Goal: Task Accomplishment & Management: Manage account settings

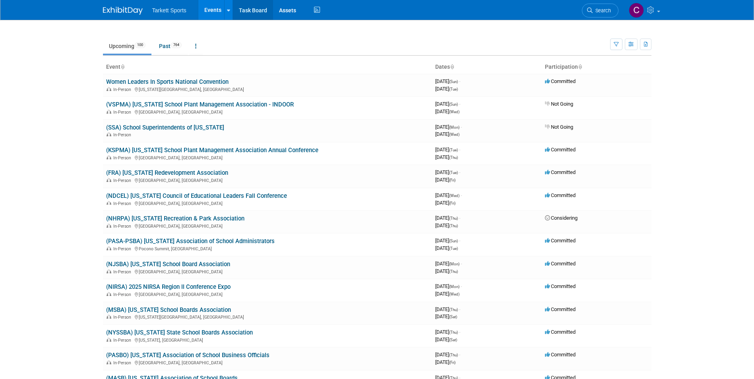
click at [257, 10] on link "Task Board" at bounding box center [253, 10] width 40 height 20
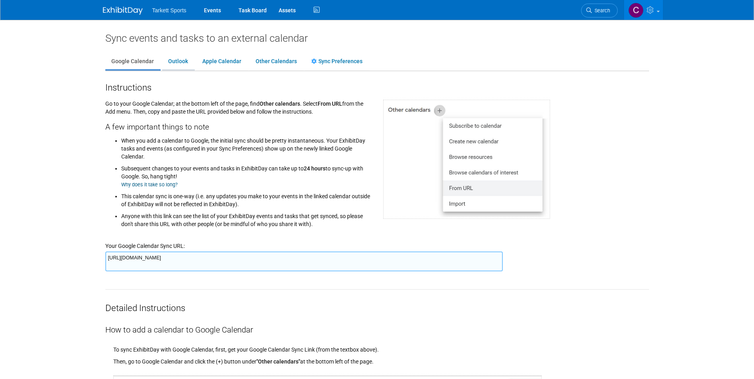
click at [172, 58] on link "Outlook" at bounding box center [178, 61] width 32 height 15
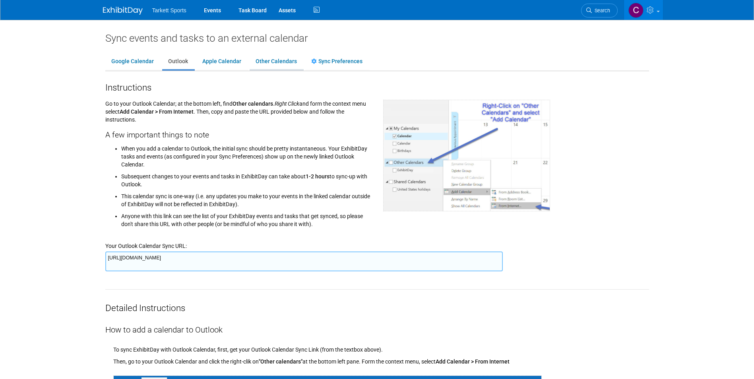
click at [275, 60] on link "Other Calendars" at bounding box center [275, 61] width 53 height 15
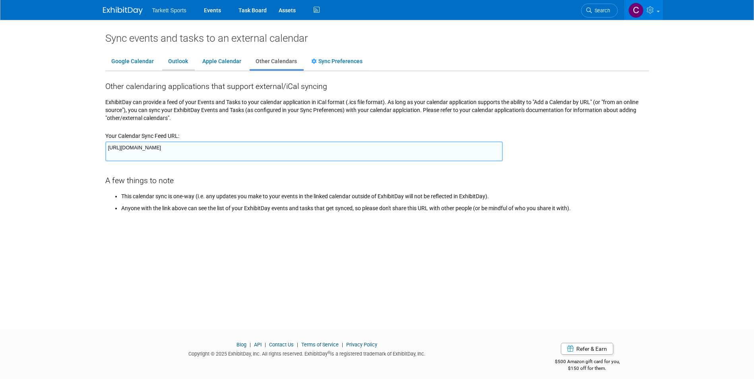
click at [182, 60] on link "Outlook" at bounding box center [178, 61] width 32 height 15
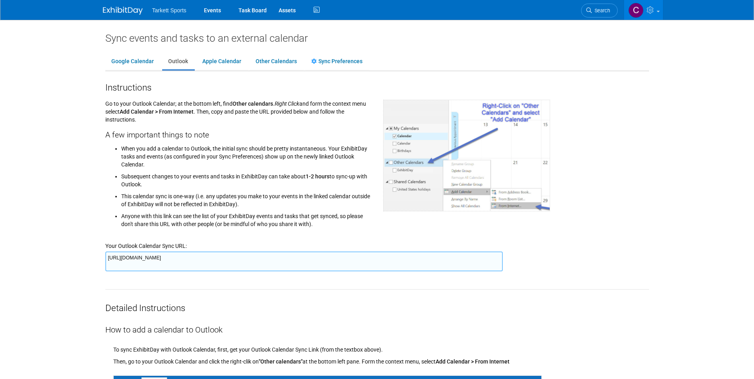
click at [435, 261] on textarea "https://www.exhibitday.com/Sync/iCal/?lt=o&uw=66851&k=4677055c-3d34-4d0c-820c-9…" at bounding box center [303, 261] width 397 height 20
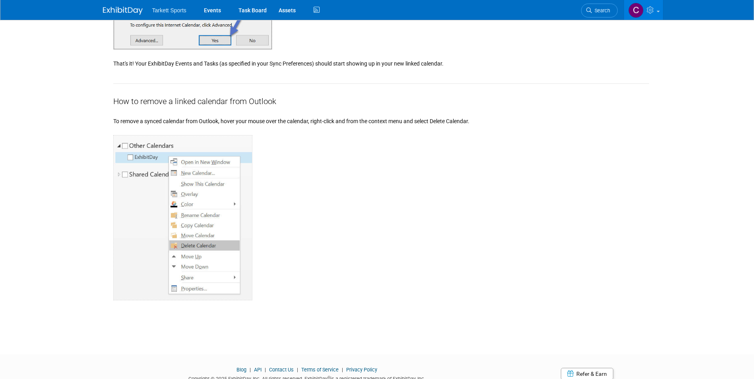
scroll to position [945, 0]
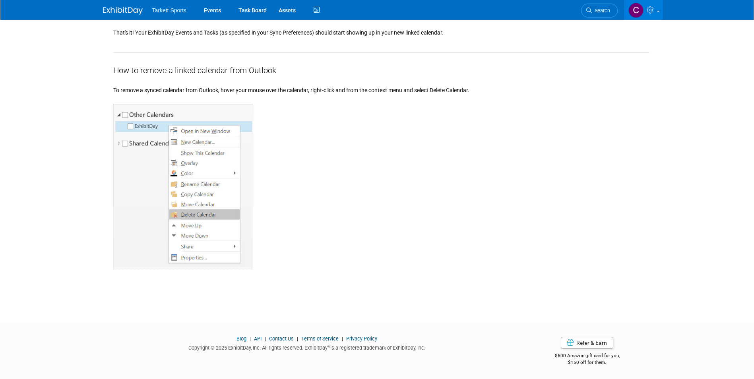
click at [403, 190] on div at bounding box center [380, 182] width 535 height 176
click at [139, 11] on img at bounding box center [123, 11] width 40 height 8
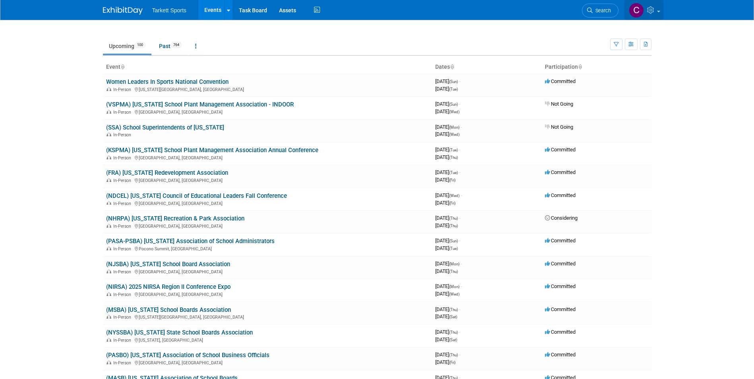
click at [655, 8] on icon at bounding box center [651, 9] width 9 height 7
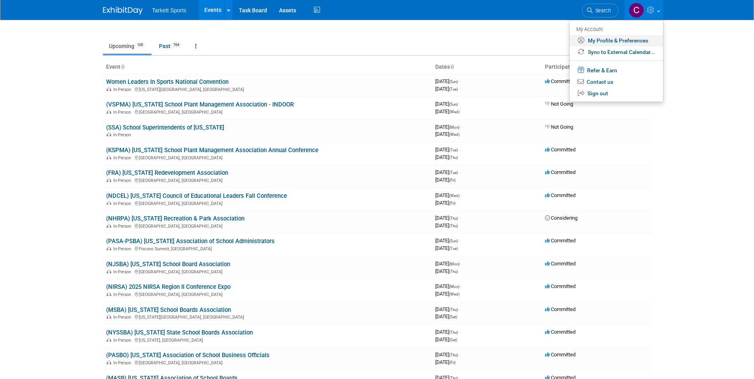
click at [611, 39] on link "My Profile & Preferences" at bounding box center [615, 41] width 93 height 12
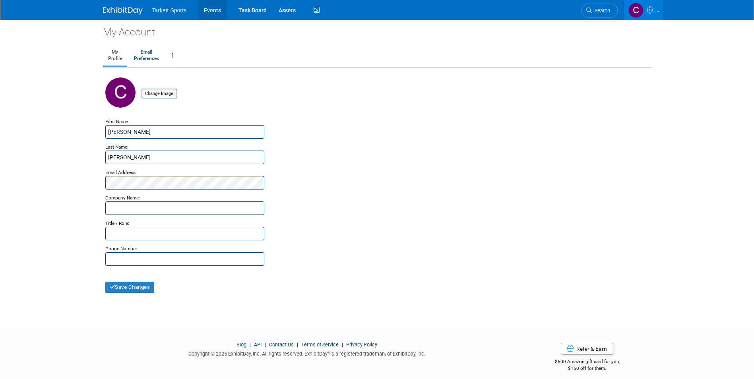
click at [214, 11] on link "Events" at bounding box center [212, 10] width 29 height 20
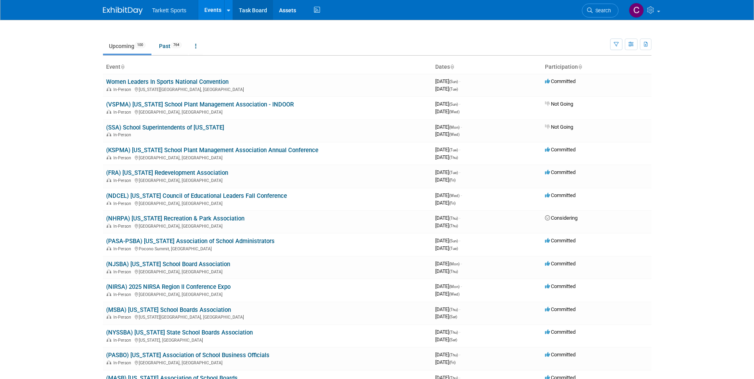
click at [251, 9] on link "Task Board" at bounding box center [253, 10] width 40 height 20
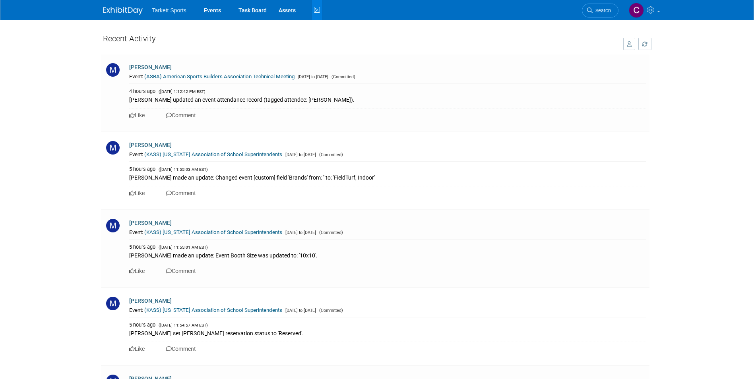
click at [168, 15] on ul "Tarkett Sports Events Task Board Assets Activity Feed" at bounding box center [237, 10] width 170 height 20
click at [218, 14] on link "Events" at bounding box center [212, 10] width 29 height 20
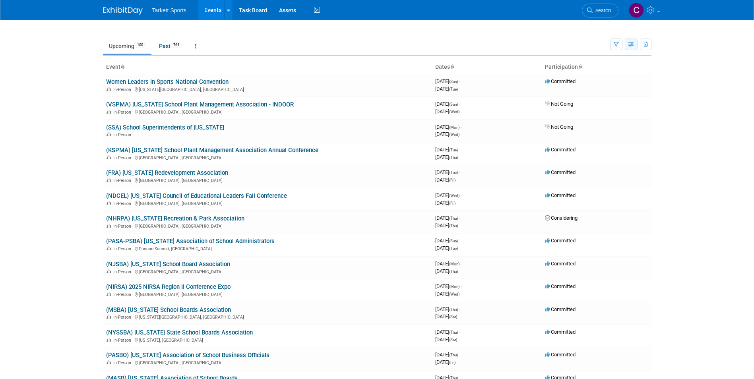
click at [635, 45] on button "button" at bounding box center [630, 45] width 13 height 12
click at [618, 43] on button "button" at bounding box center [616, 45] width 12 height 12
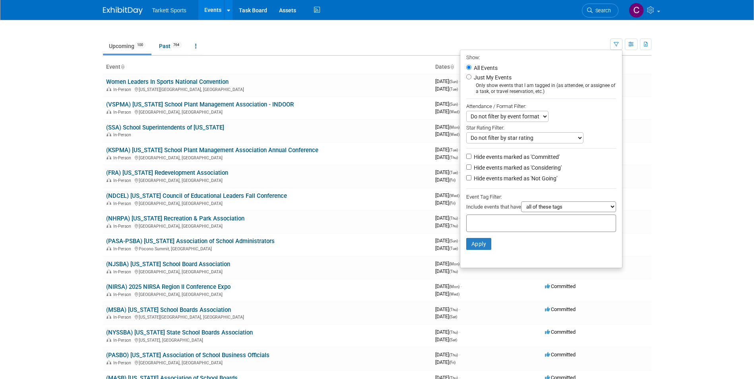
click at [463, 74] on li "Just My Events Only show events that I am tagged in (as attendee, or assignee o…" at bounding box center [541, 84] width 162 height 22
click at [466, 75] on input "Just My Events" at bounding box center [468, 76] width 5 height 5
radio input "true"
click at [477, 244] on button "Apply" at bounding box center [478, 244] width 25 height 12
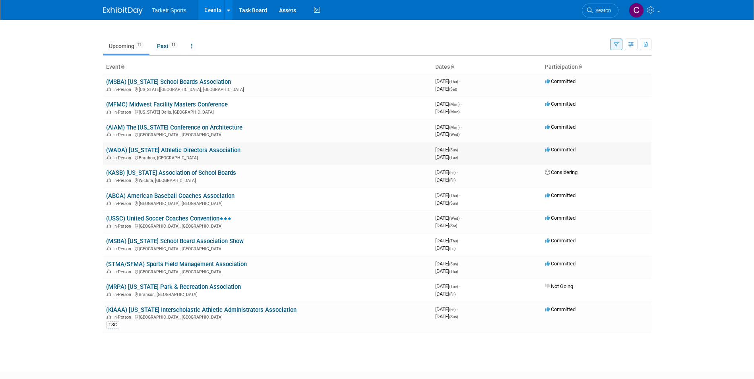
click at [362, 158] on div "In-Person Baraboo, WI" at bounding box center [267, 157] width 323 height 6
drag, startPoint x: 362, startPoint y: 156, endPoint x: 268, endPoint y: 147, distance: 94.6
click at [272, 146] on td "(WADA) Wisconsin Athletic Directors Association In-Person Baraboo, WI" at bounding box center [267, 153] width 329 height 23
click at [214, 148] on link "(WADA) [US_STATE] Athletic Directors Association" at bounding box center [173, 150] width 134 height 7
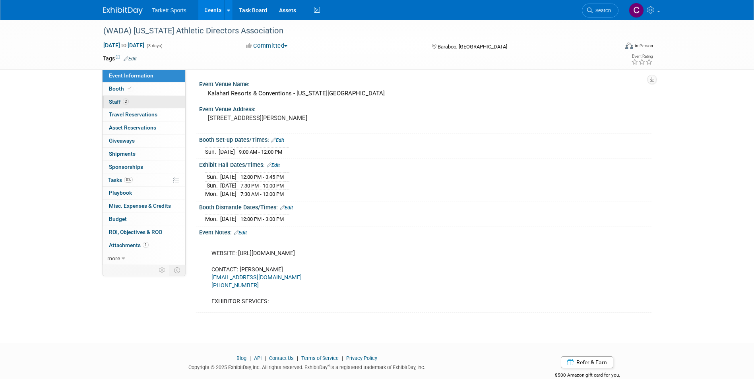
click at [116, 100] on span "Staff 2" at bounding box center [119, 102] width 20 height 6
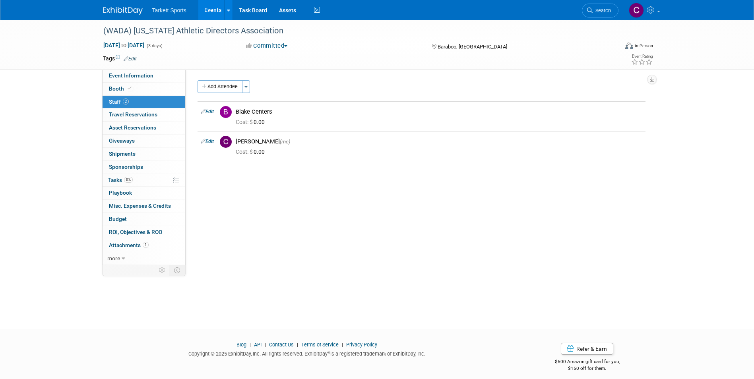
drag, startPoint x: 413, startPoint y: 145, endPoint x: 300, endPoint y: 201, distance: 126.7
click at [307, 215] on div "Event Venue Name: Kalahari Resorts & Conventions - [US_STATE][GEOGRAPHIC_DATA] …" at bounding box center [418, 167] width 466 height 195
click at [208, 139] on link "Edit" at bounding box center [207, 142] width 13 height 6
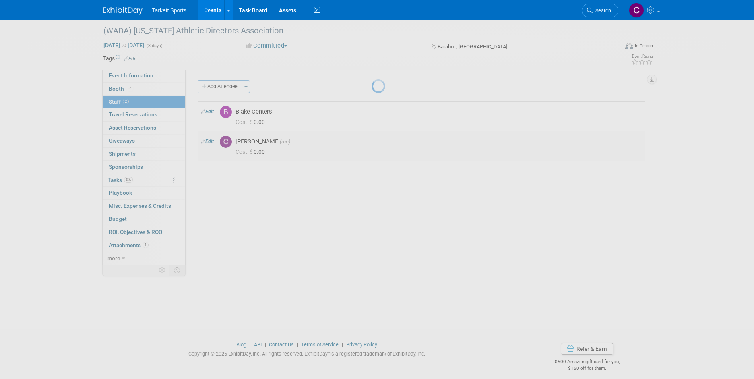
select select "0ee76c10-752e-4b16-8261-757d41bbc59d"
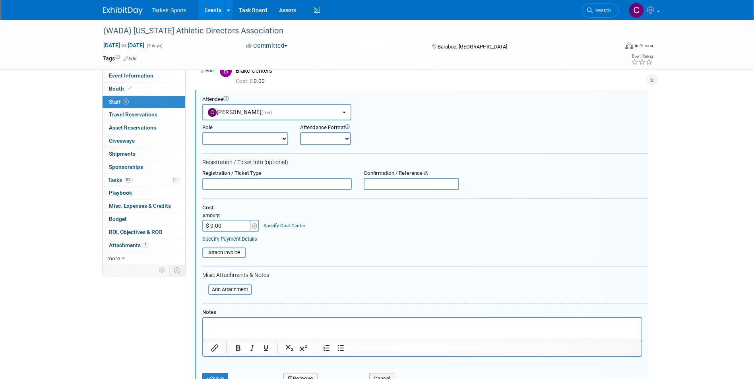
scroll to position [149, 0]
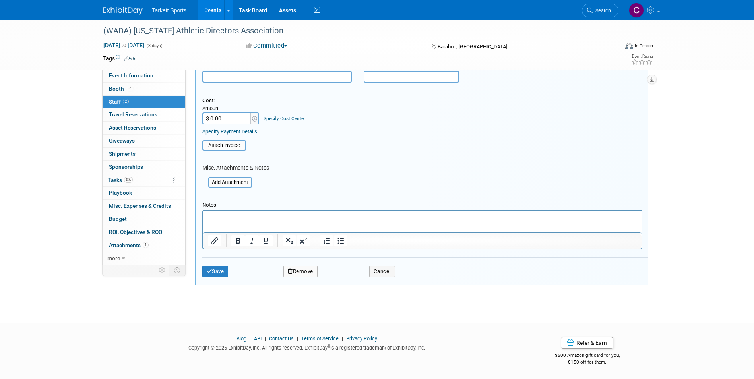
click at [298, 270] on button "Remove" at bounding box center [300, 271] width 34 height 11
click at [342, 277] on link "Yes" at bounding box center [343, 278] width 23 height 13
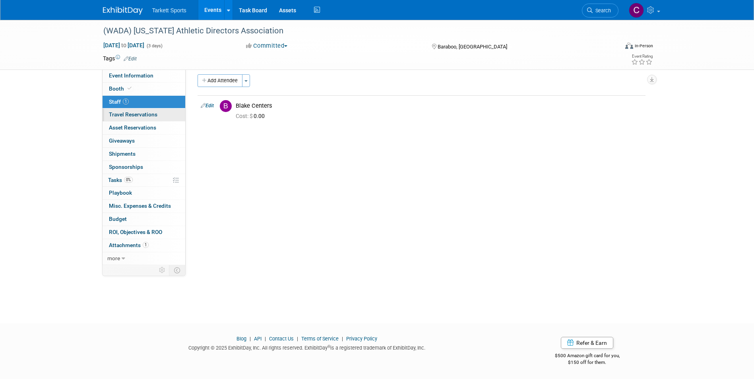
scroll to position [0, 0]
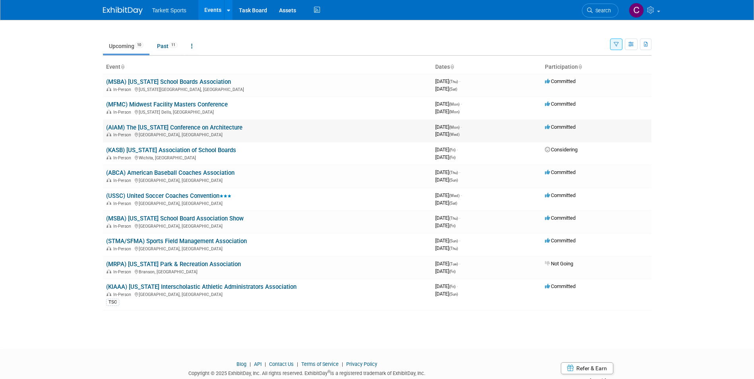
click at [225, 126] on link "(AIAM) The [US_STATE] Conference on Architecture" at bounding box center [174, 127] width 136 height 7
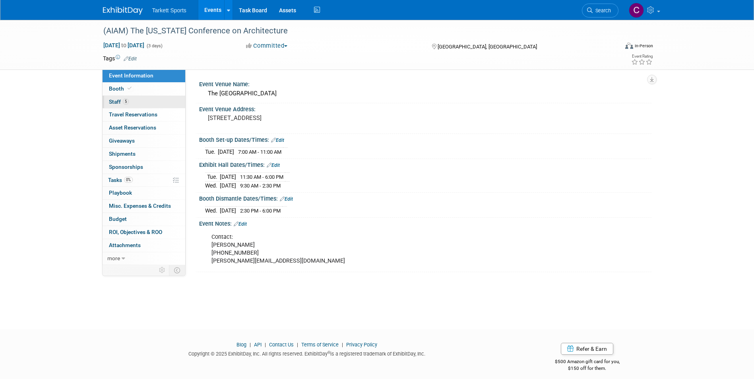
click at [112, 98] on link "5 Staff 5" at bounding box center [143, 102] width 83 height 13
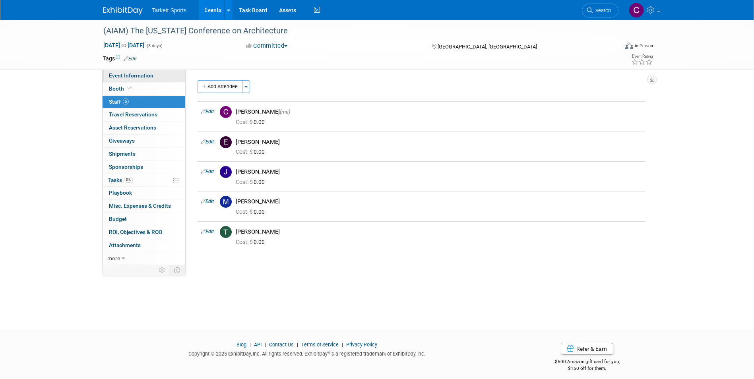
click at [143, 76] on span "Event Information" at bounding box center [131, 75] width 44 height 6
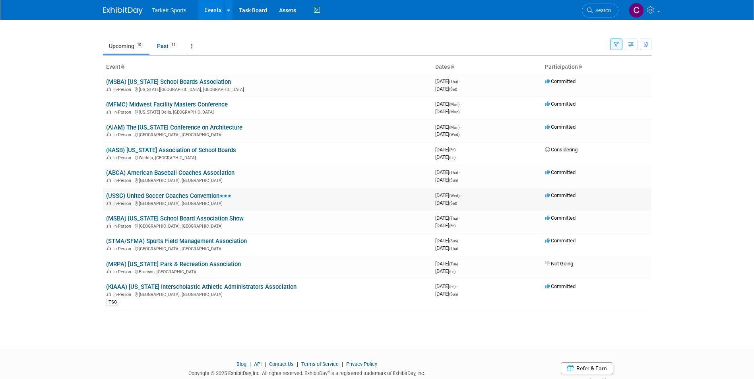
click at [191, 191] on td "(USSC) United Soccer Coaches Convention In-Person Philadelphia, PA" at bounding box center [267, 199] width 329 height 23
click at [191, 171] on link "(ABCA) American Baseball Coaches Association" at bounding box center [170, 172] width 128 height 7
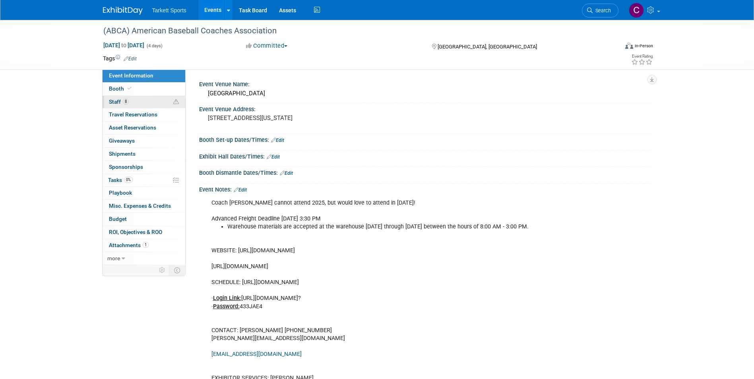
click at [149, 102] on link "8 Staff 8" at bounding box center [143, 102] width 83 height 13
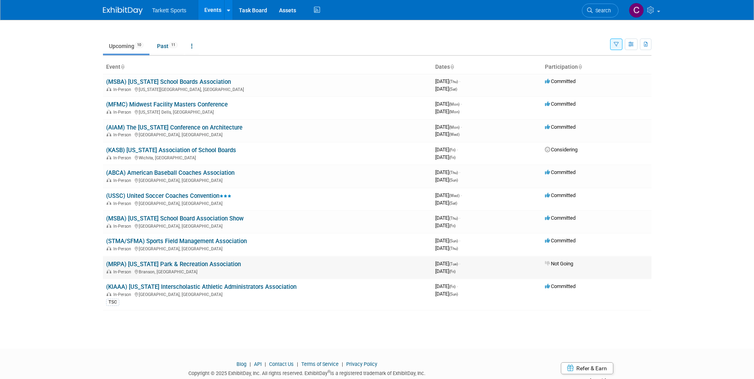
click at [198, 263] on link "(MRPA) [US_STATE] Park & Recreation Association" at bounding box center [173, 264] width 135 height 7
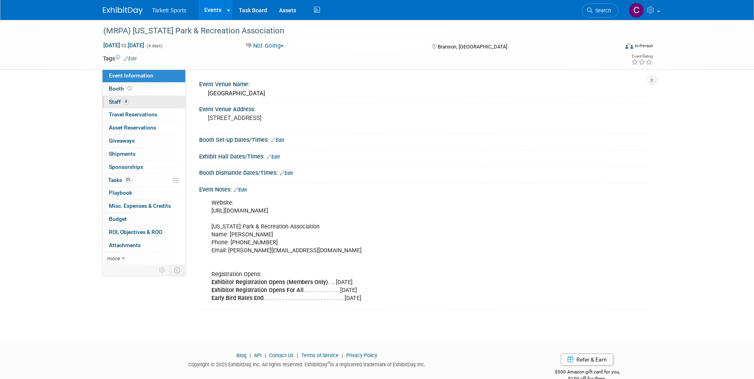
click at [122, 96] on link "4 Staff 4" at bounding box center [143, 102] width 83 height 13
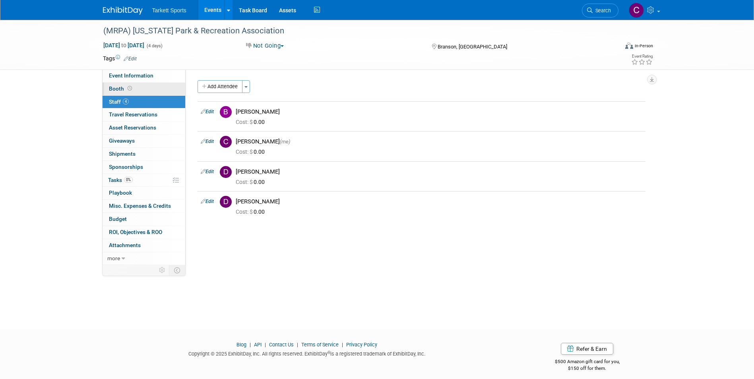
click at [122, 87] on span "Booth" at bounding box center [121, 88] width 25 height 6
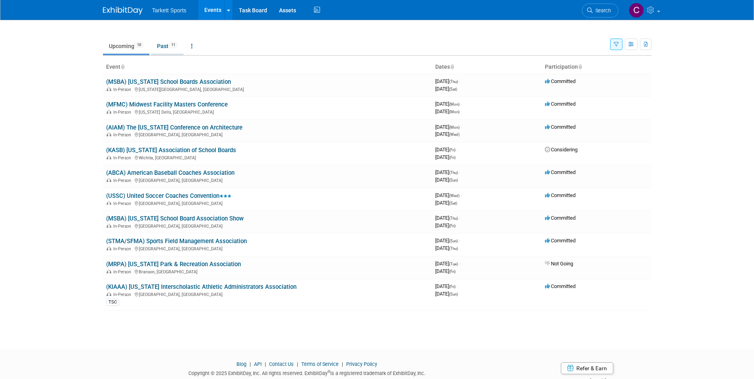
click at [175, 44] on span "11" at bounding box center [173, 45] width 9 height 6
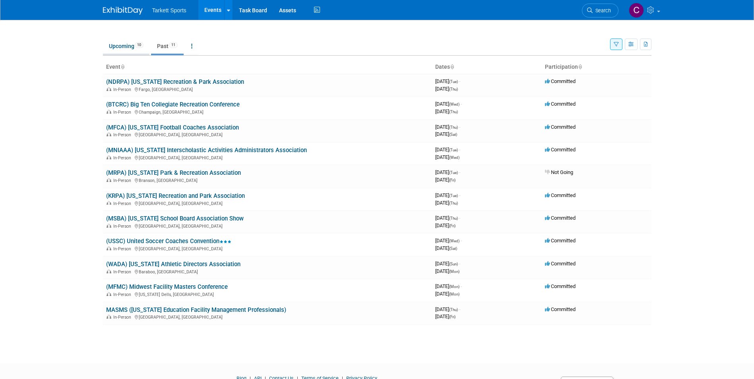
click at [122, 41] on link "Upcoming 10" at bounding box center [126, 46] width 46 height 15
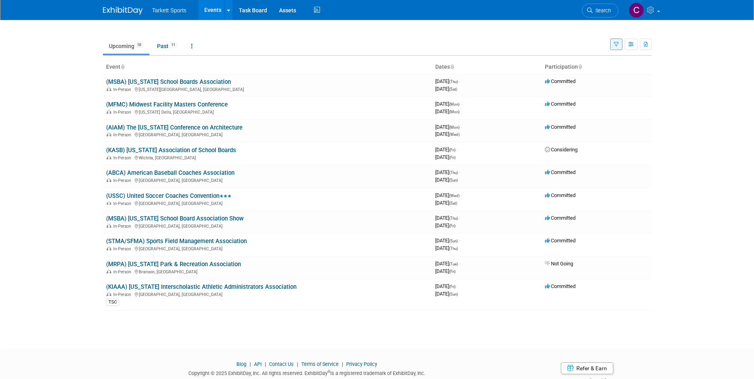
click at [617, 44] on icon "button" at bounding box center [615, 44] width 5 height 5
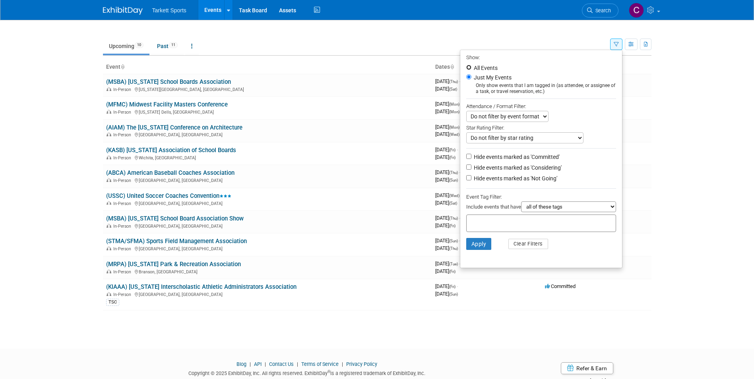
click at [466, 66] on input "All Events" at bounding box center [468, 67] width 5 height 5
radio input "true"
click at [478, 243] on button "Apply" at bounding box center [478, 244] width 25 height 12
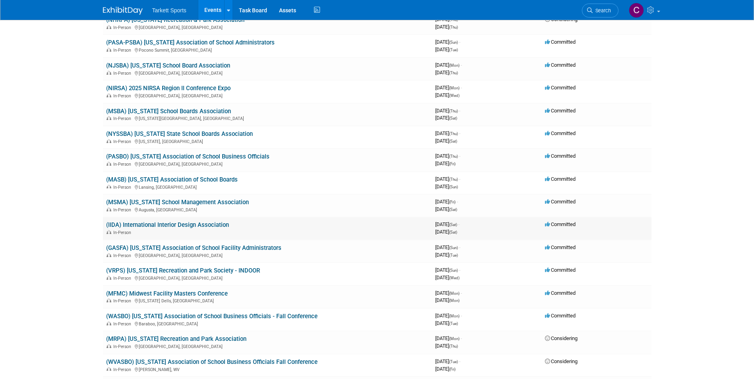
scroll to position [238, 0]
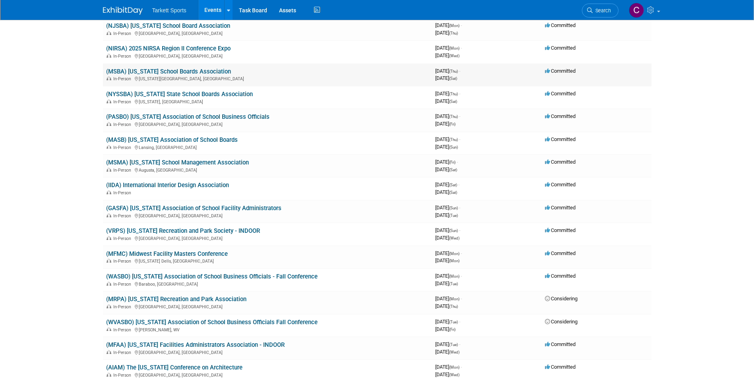
click at [175, 71] on link "(MSBA) [US_STATE] School Boards Association" at bounding box center [168, 71] width 125 height 7
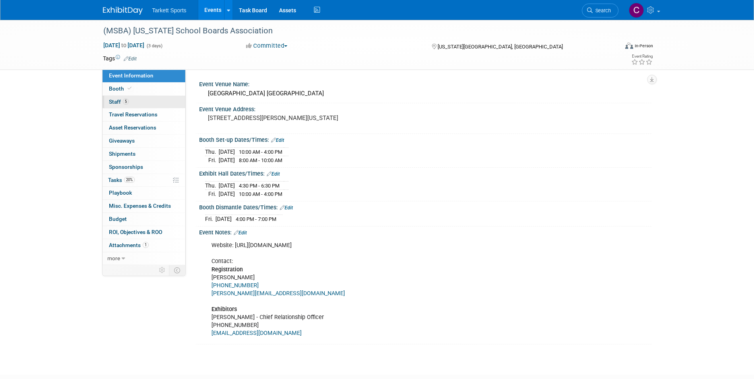
click at [137, 102] on link "5 Staff 5" at bounding box center [143, 102] width 83 height 13
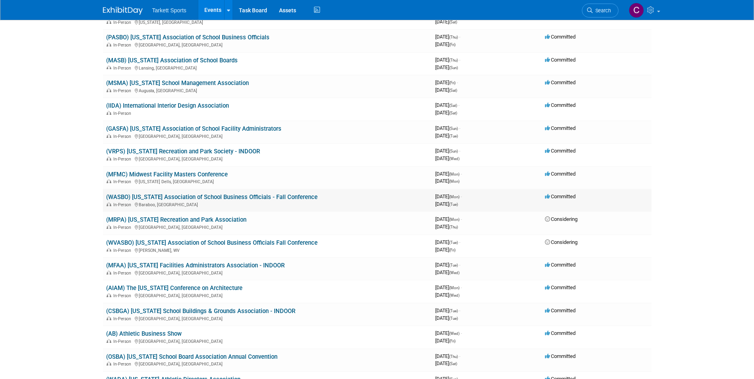
scroll to position [357, 0]
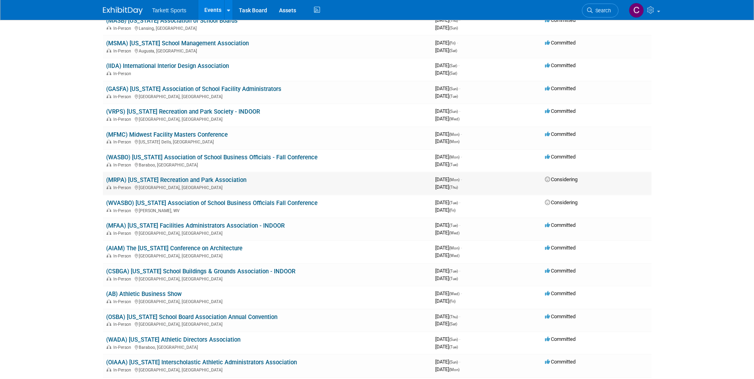
click at [216, 179] on link "(MRPA) [US_STATE] Recreation and Park Association" at bounding box center [176, 179] width 140 height 7
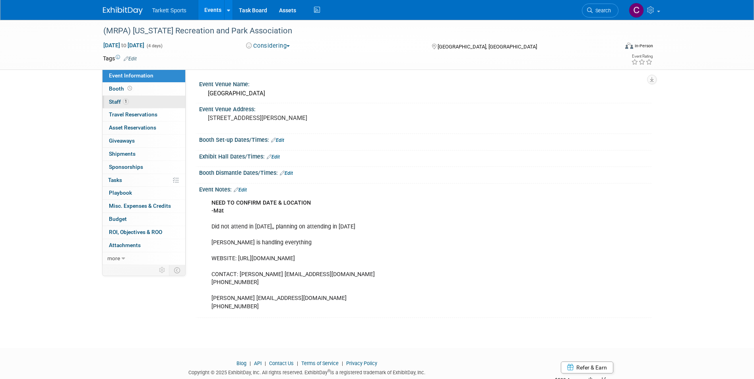
click at [124, 102] on span "1" at bounding box center [126, 102] width 6 height 6
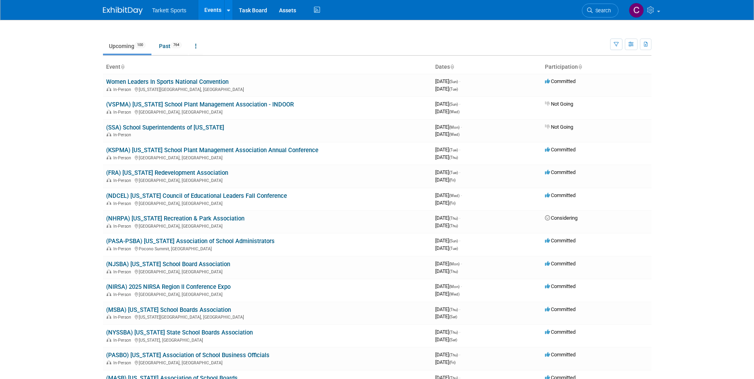
scroll to position [357, 0]
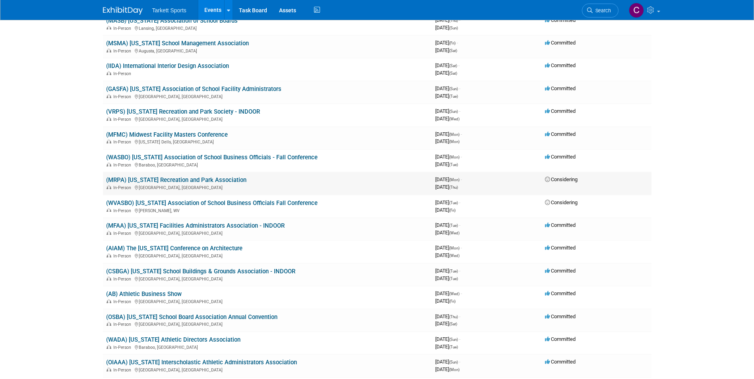
click at [290, 178] on td "(MRPA) Minnesota Recreation and Park Association In-Person Brooklyn Center, MN" at bounding box center [267, 183] width 329 height 23
click at [227, 178] on link "(MRPA) [US_STATE] Recreation and Park Association" at bounding box center [176, 179] width 140 height 7
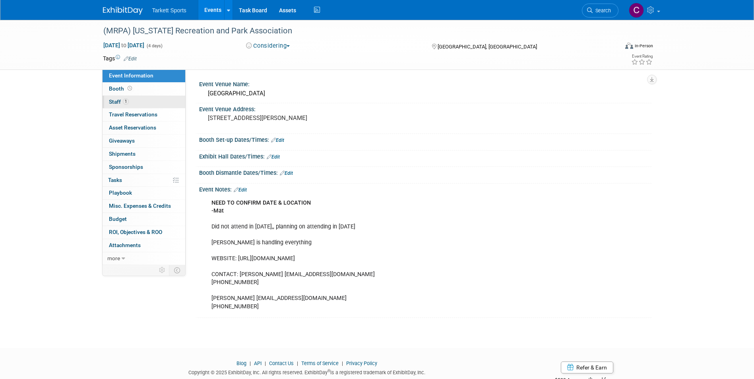
click at [131, 98] on link "1 Staff 1" at bounding box center [143, 102] width 83 height 13
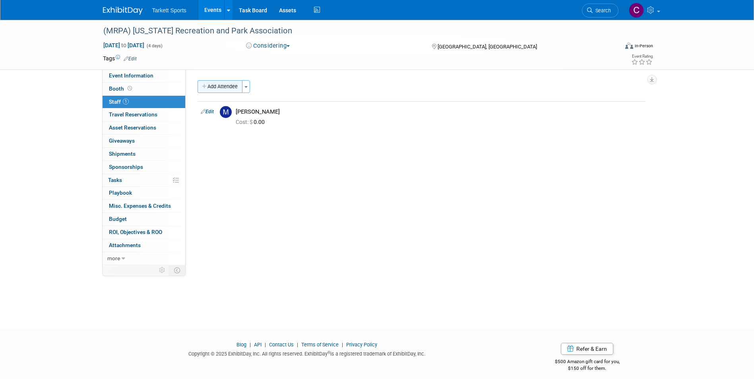
click at [228, 85] on button "Add Attendee" at bounding box center [219, 86] width 45 height 13
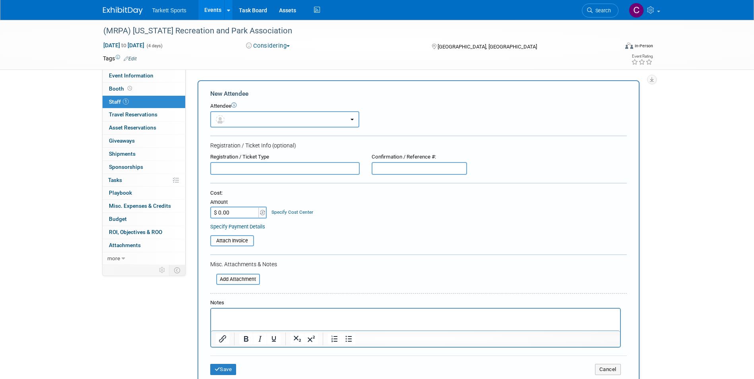
click at [247, 114] on button "button" at bounding box center [284, 119] width 149 height 16
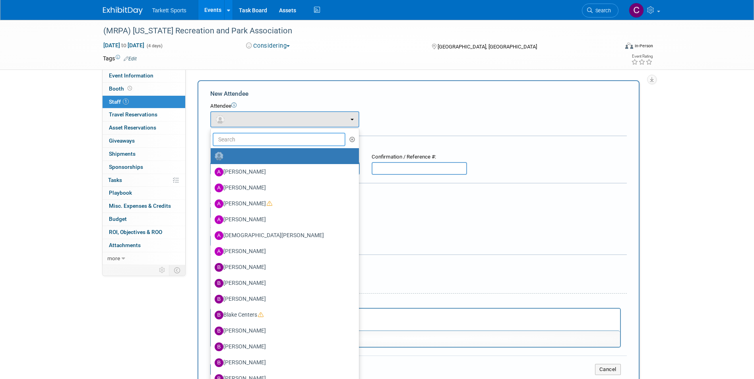
click at [259, 145] on input "text" at bounding box center [279, 140] width 133 height 14
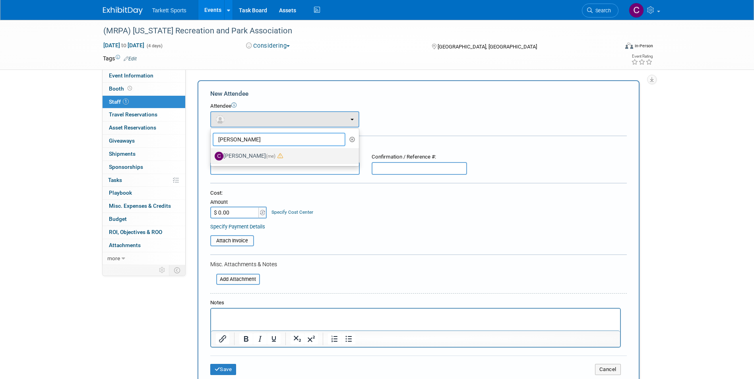
type input "cody"
click at [255, 156] on label "Cody Gustafson (me)" at bounding box center [282, 156] width 136 height 13
click at [212, 156] on input "Cody Gustafson (me)" at bounding box center [209, 155] width 5 height 5
select select "0ee76c10-752e-4b16-8261-757d41bbc59d"
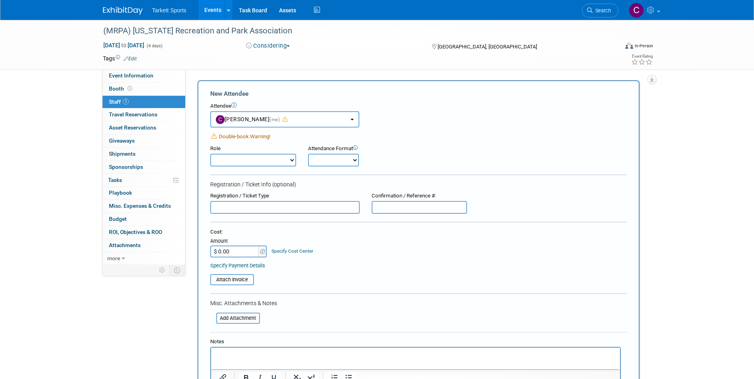
click at [261, 157] on select "Captain Demonstrator Event Staff Host Marketing Staff Planner Presenter" at bounding box center [253, 160] width 86 height 13
click at [399, 248] on div "Cost: Amount $ 0.00 Specify Cost Center Cost Center -- Not Specified --" at bounding box center [418, 242] width 416 height 29
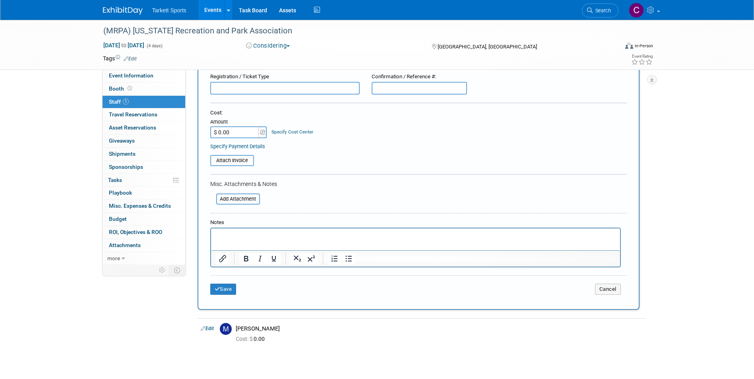
scroll to position [159, 0]
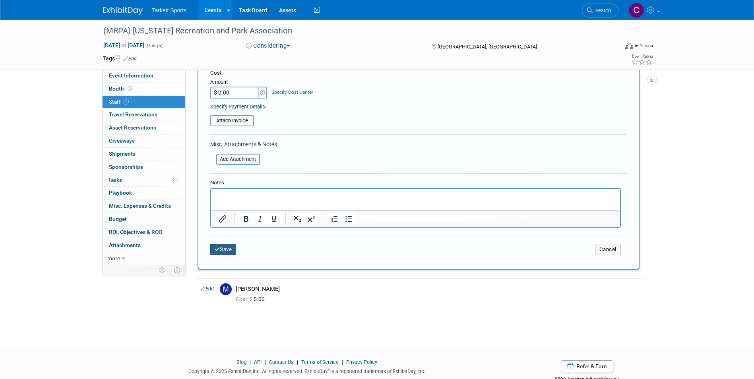
click at [217, 248] on icon "submit" at bounding box center [217, 249] width 6 height 5
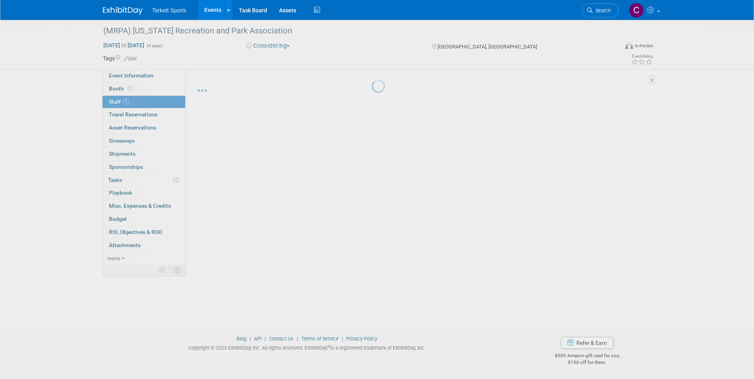
scroll to position [6, 0]
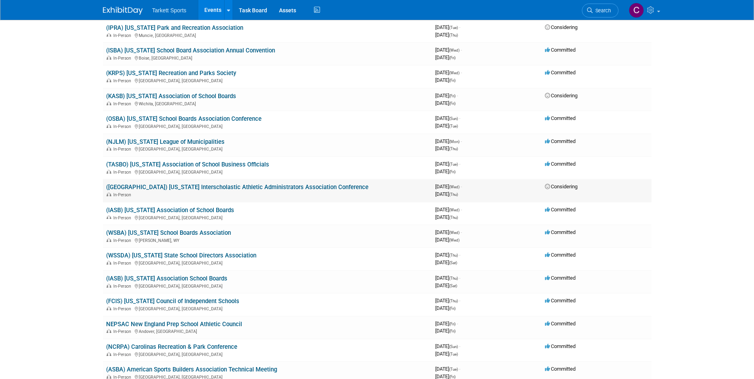
scroll to position [755, 0]
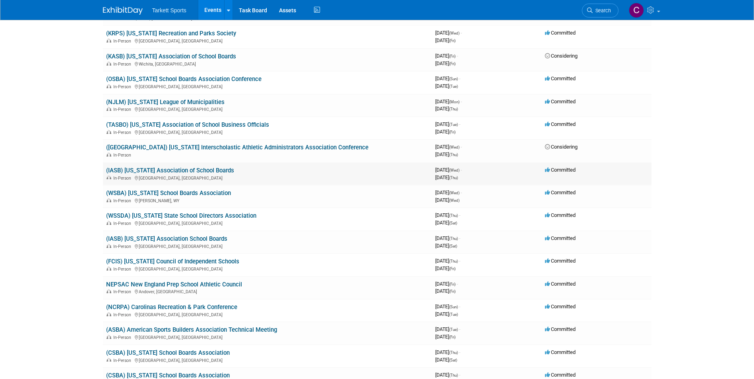
click at [176, 169] on link "(IASB) [US_STATE] Association of School Boards" at bounding box center [170, 170] width 128 height 7
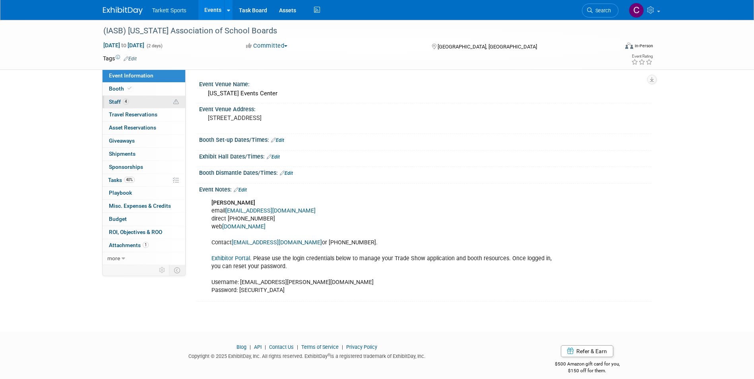
click at [139, 103] on link "4 Staff 4" at bounding box center [143, 102] width 83 height 13
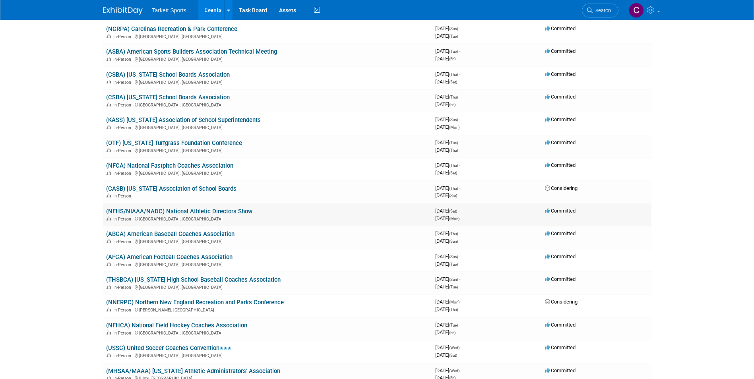
scroll to position [1072, 0]
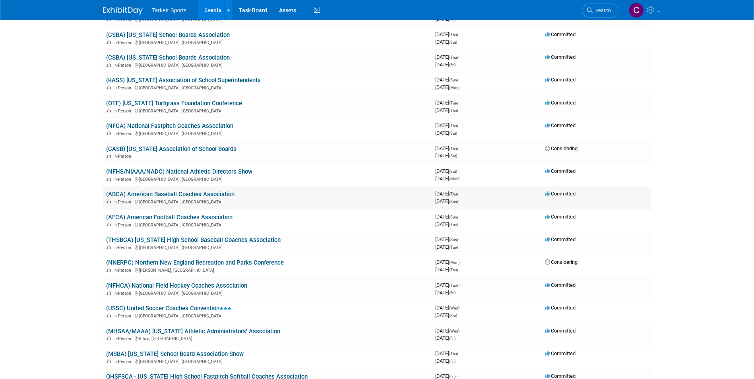
click at [195, 194] on link "(ABCA) American Baseball Coaches Association" at bounding box center [170, 194] width 128 height 7
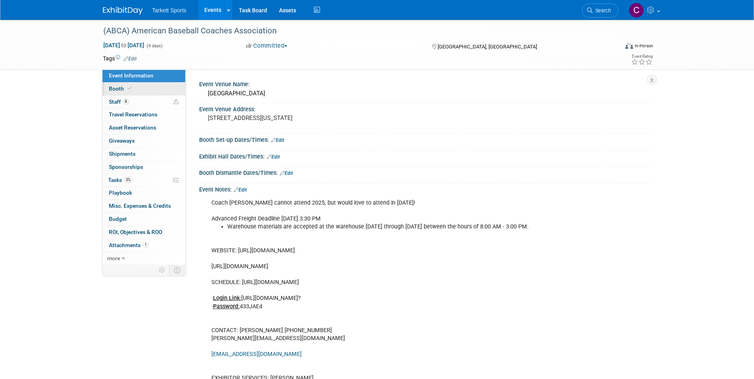
click at [124, 92] on link "Booth" at bounding box center [143, 89] width 83 height 13
select select "FieldTurf"
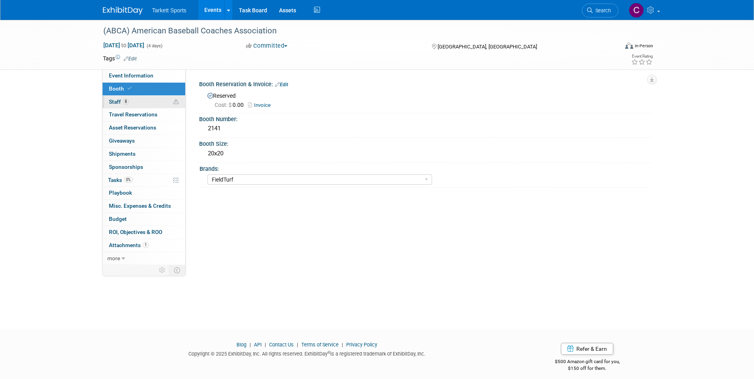
click at [133, 104] on link "8 Staff 8" at bounding box center [143, 102] width 83 height 13
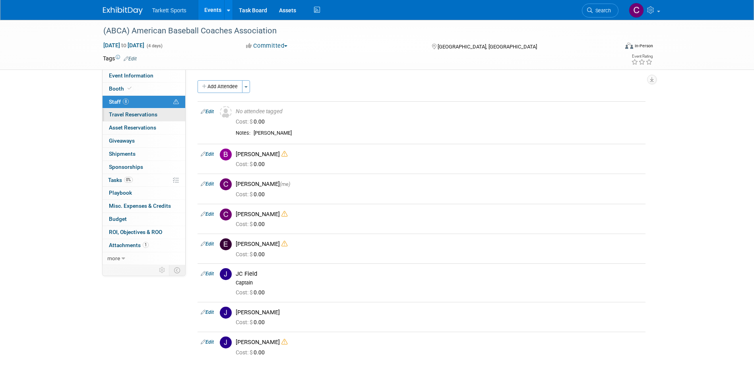
click at [138, 116] on span "Travel Reservations 0" at bounding box center [133, 114] width 48 height 6
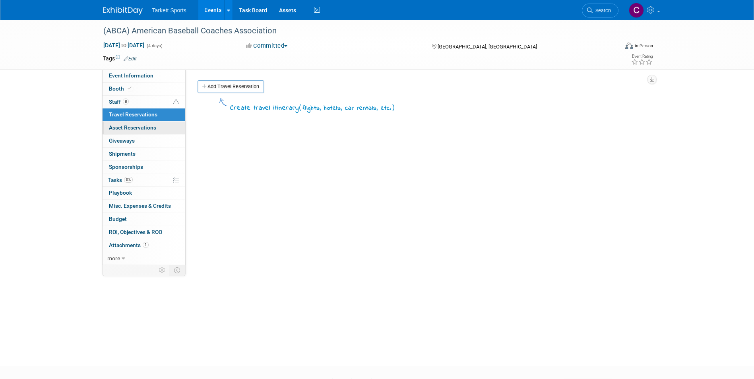
click at [145, 129] on span "Asset Reservations 0" at bounding box center [132, 127] width 47 height 6
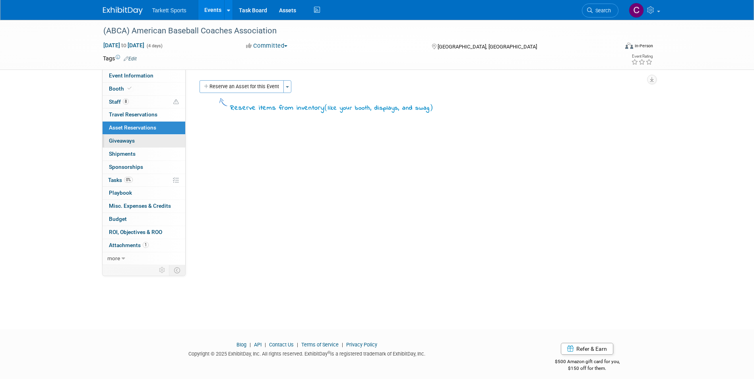
click at [132, 141] on span "Giveaways 0" at bounding box center [122, 140] width 26 height 6
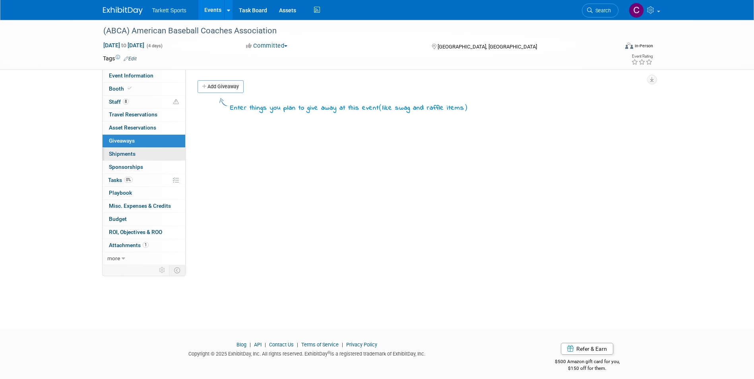
click at [124, 155] on span "Shipments 0" at bounding box center [122, 154] width 27 height 6
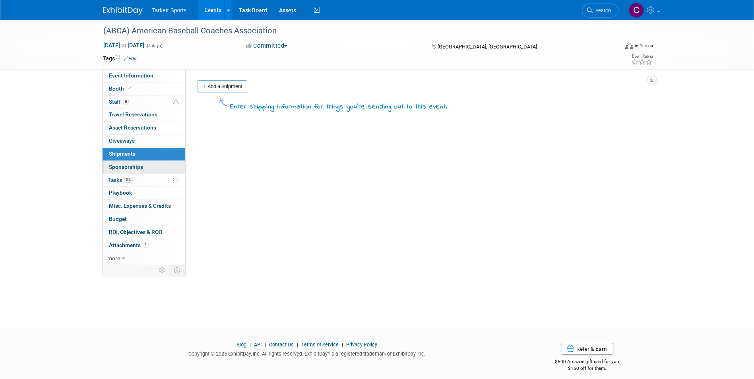
click at [126, 165] on span "Sponsorships 0" at bounding box center [126, 167] width 34 height 6
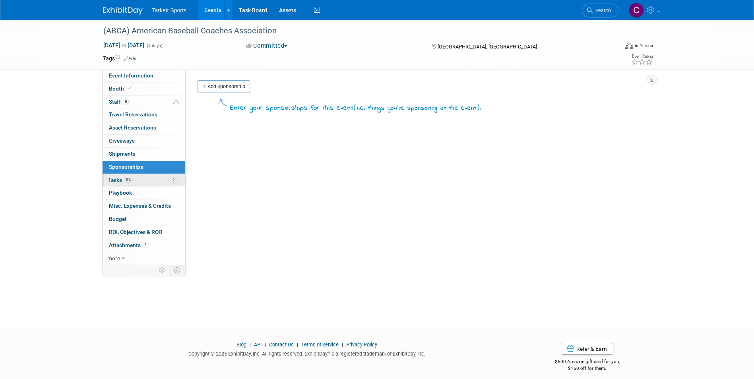
click at [111, 181] on span "Tasks 0%" at bounding box center [120, 180] width 25 height 6
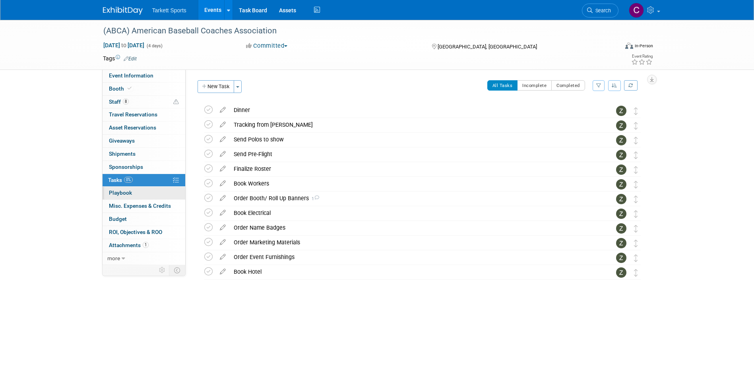
click at [114, 189] on link "0 Playbook 0" at bounding box center [143, 193] width 83 height 13
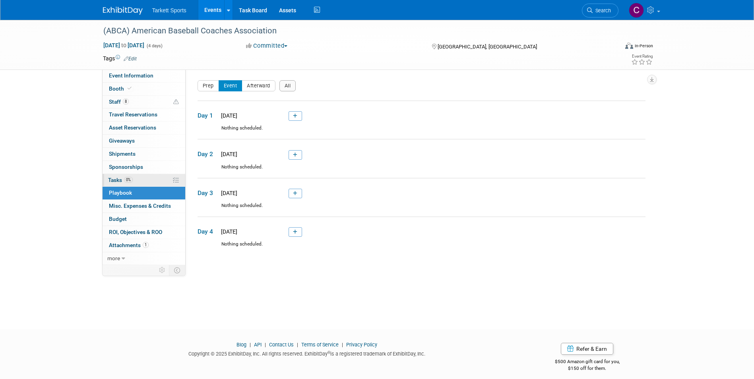
click at [111, 176] on link "0% Tasks 0%" at bounding box center [143, 180] width 83 height 13
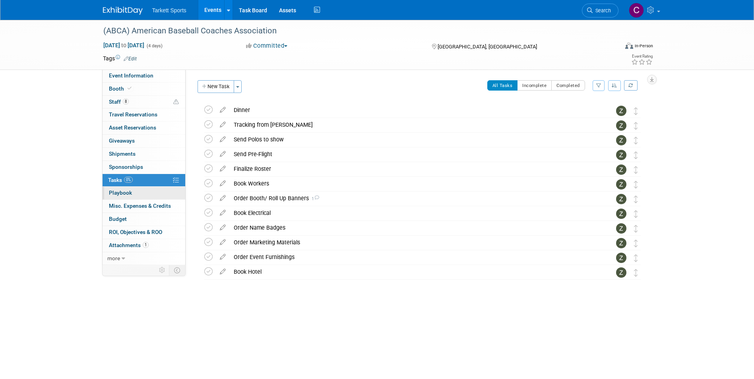
click at [123, 192] on span "Playbook 0" at bounding box center [120, 192] width 23 height 6
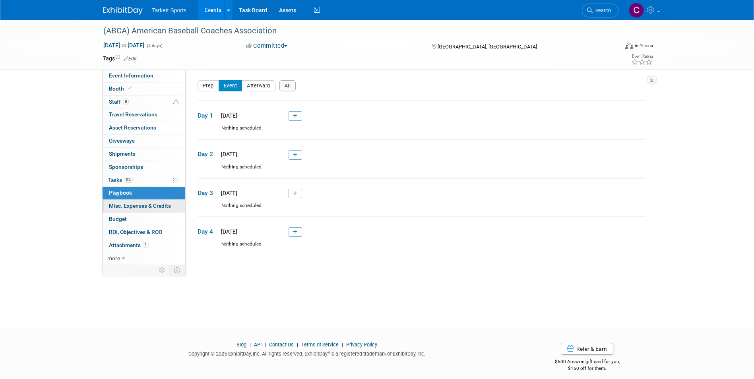
click at [124, 207] on span "Misc. Expenses & Credits 0" at bounding box center [140, 206] width 62 height 6
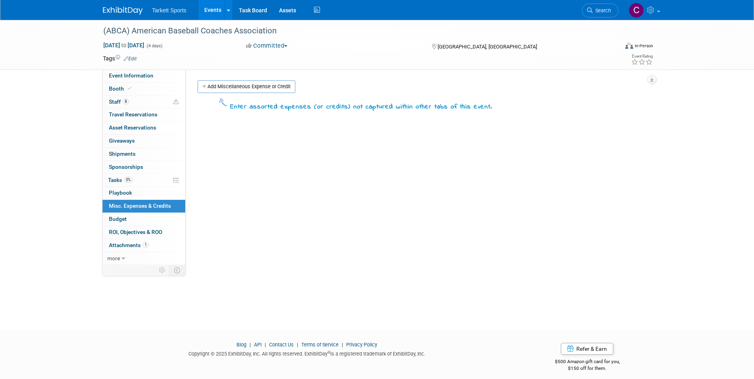
click at [123, 218] on span "Budget" at bounding box center [118, 219] width 18 height 6
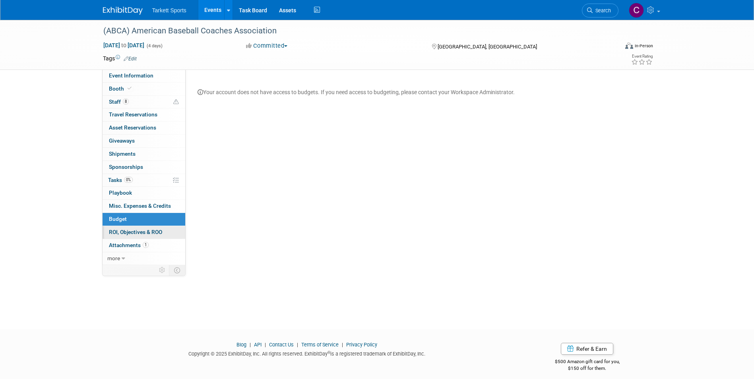
click at [126, 234] on span "ROI, Objectives & ROO 0" at bounding box center [135, 232] width 53 height 6
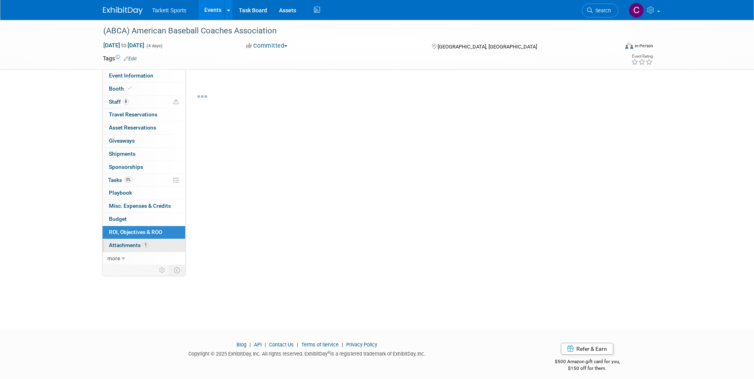
click at [124, 245] on span "Attachments 1" at bounding box center [129, 245] width 40 height 6
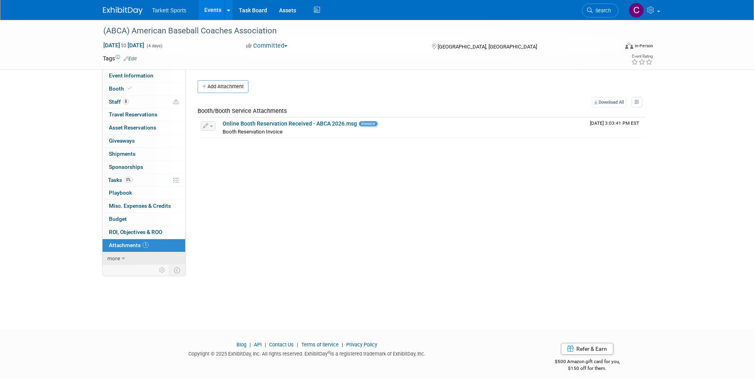
click at [122, 258] on icon at bounding box center [124, 259] width 4 height 6
click at [139, 78] on span "Event Information" at bounding box center [131, 75] width 44 height 6
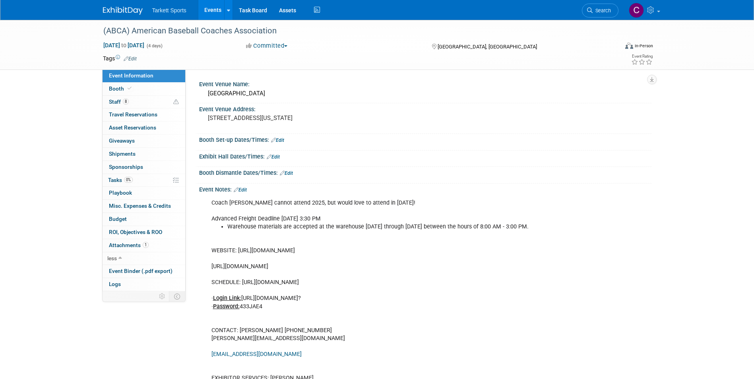
scroll to position [79, 0]
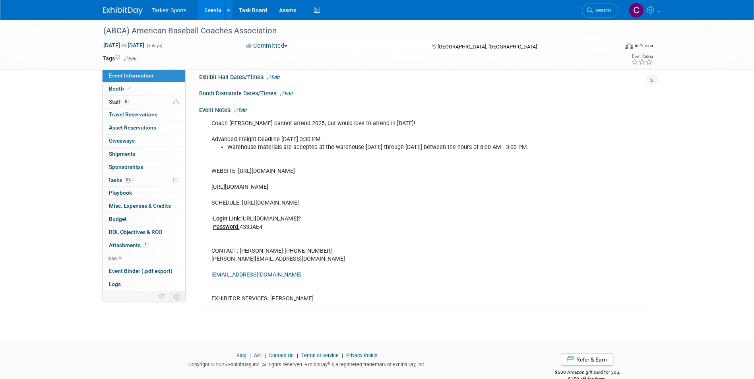
drag, startPoint x: 398, startPoint y: 170, endPoint x: 341, endPoint y: 166, distance: 57.3
click at [341, 166] on div "Coach Berry cannot attend 2025, but would love to attend in 2026! Advanced Frei…" at bounding box center [385, 211] width 358 height 191
drag, startPoint x: 341, startPoint y: 166, endPoint x: 436, endPoint y: 191, distance: 98.0
click at [436, 191] on div "Coach Berry cannot attend 2025, but would love to attend in 2026! Advanced Frei…" at bounding box center [385, 211] width 358 height 191
drag, startPoint x: 432, startPoint y: 188, endPoint x: 211, endPoint y: 185, distance: 220.9
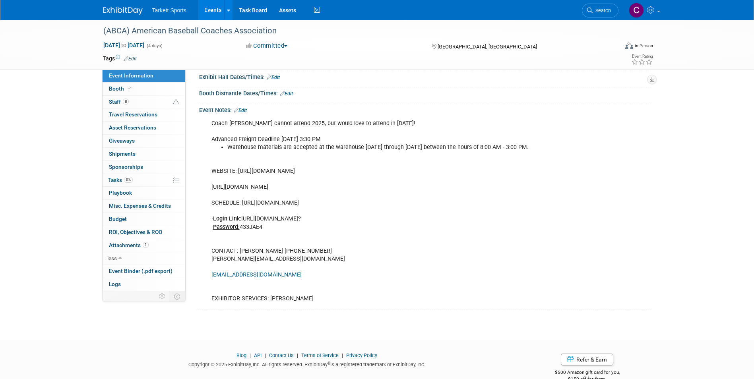
click at [211, 185] on div "Coach Berry cannot attend 2025, but would love to attend in 2026! Advanced Frei…" at bounding box center [385, 211] width 358 height 191
copy div "https://www.abca.org/ABCA/ABCA/Events/Convention/ABCA_Convention_Home.aspx"
click at [520, 286] on div "Coach Berry cannot attend 2025, but would love to attend in 2026! Advanced Frei…" at bounding box center [385, 211] width 358 height 191
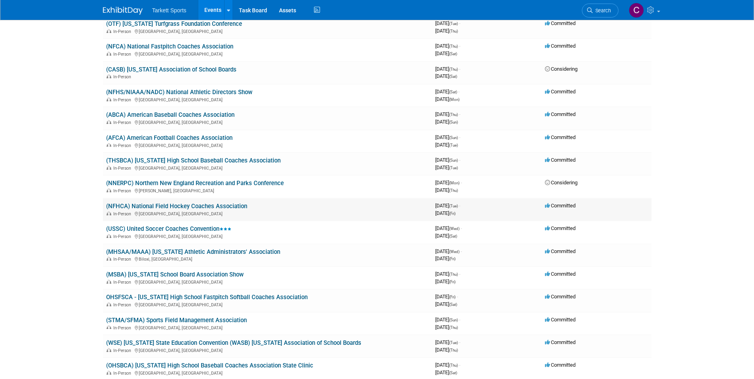
scroll to position [1192, 0]
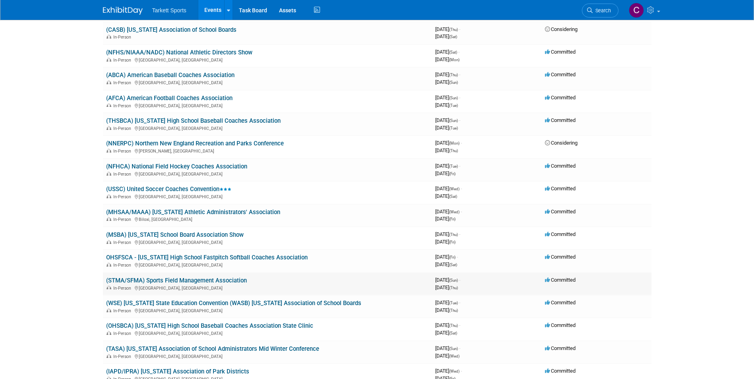
click at [214, 278] on link "(STMA/SFMA) Sports Field Management Association" at bounding box center [176, 280] width 141 height 7
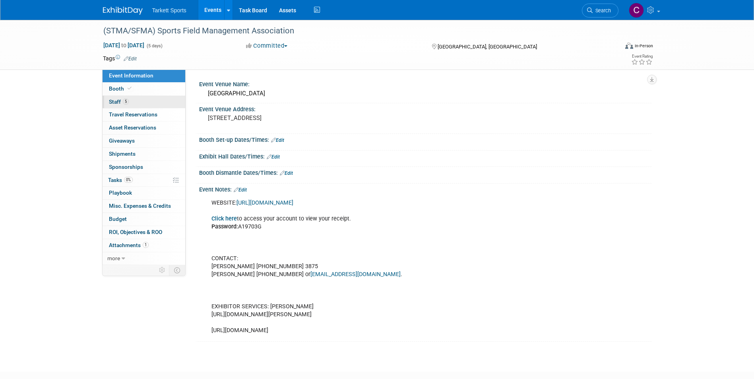
click at [124, 100] on span "5" at bounding box center [126, 102] width 6 height 6
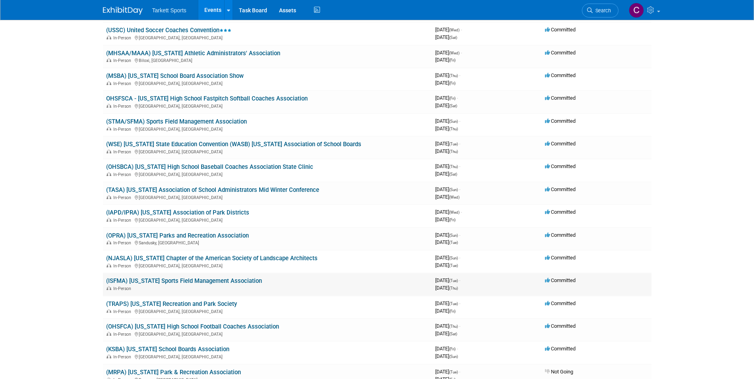
scroll to position [1390, 0]
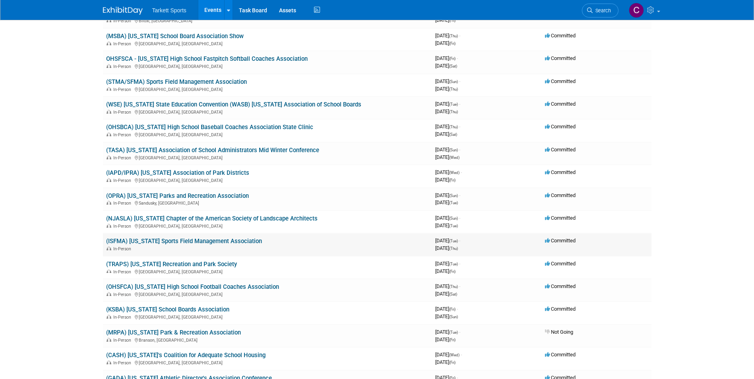
click at [159, 241] on link "(ISFMA) [US_STATE] Sports Field Management Association" at bounding box center [184, 241] width 156 height 7
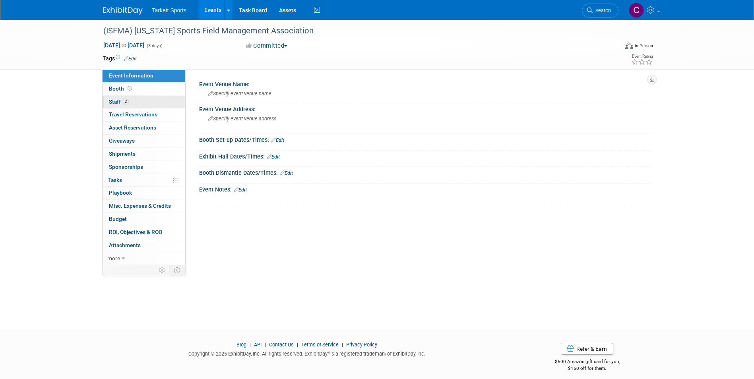
click at [125, 102] on span "2" at bounding box center [126, 102] width 6 height 6
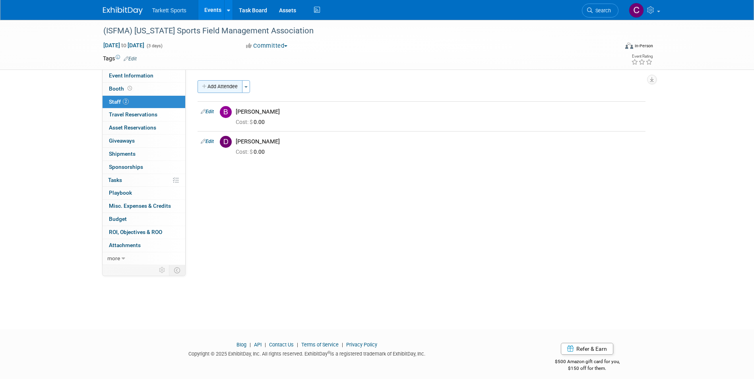
click at [235, 83] on button "Add Attendee" at bounding box center [219, 86] width 45 height 13
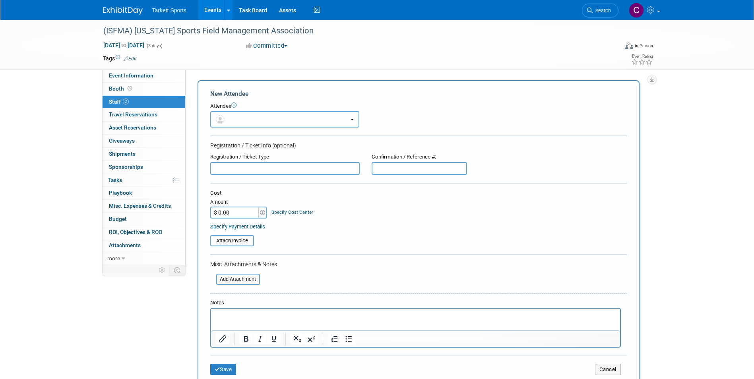
click at [317, 122] on button "button" at bounding box center [284, 119] width 149 height 16
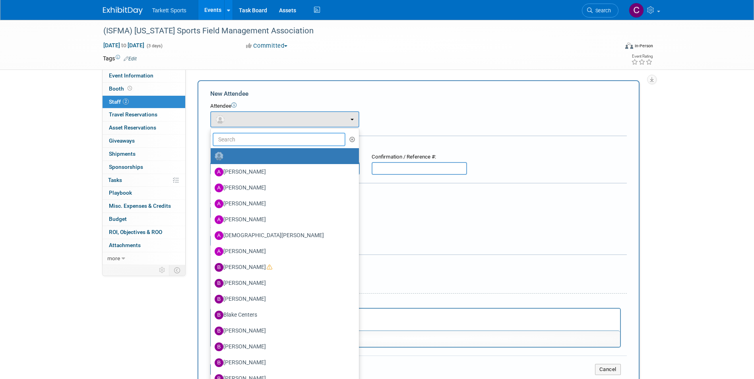
click at [278, 133] on input "text" at bounding box center [279, 140] width 133 height 14
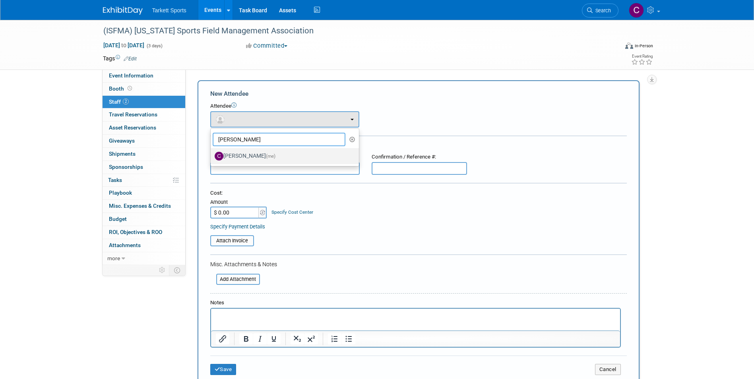
type input "Cody"
click at [275, 156] on span "(me)" at bounding box center [271, 156] width 10 height 6
click at [212, 156] on input "Cody Gustafson (me)" at bounding box center [209, 155] width 5 height 5
select select "0ee76c10-752e-4b16-8261-757d41bbc59d"
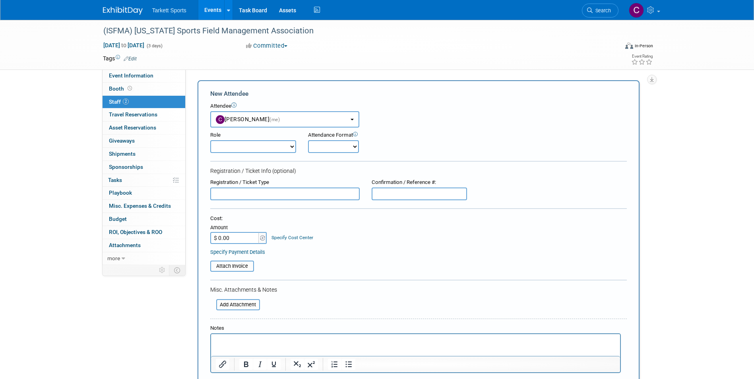
scroll to position [199, 0]
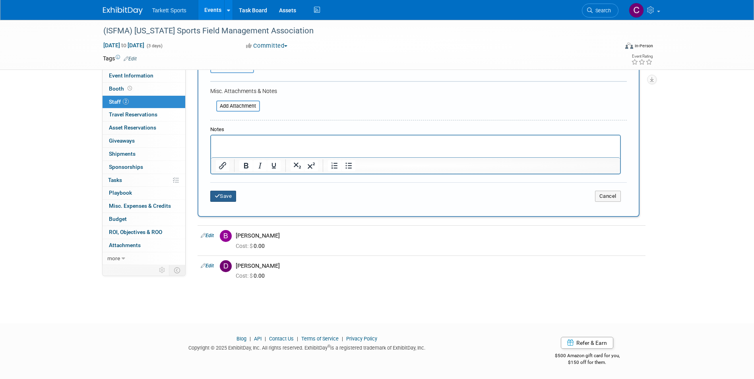
click at [227, 195] on button "Save" at bounding box center [223, 196] width 26 height 11
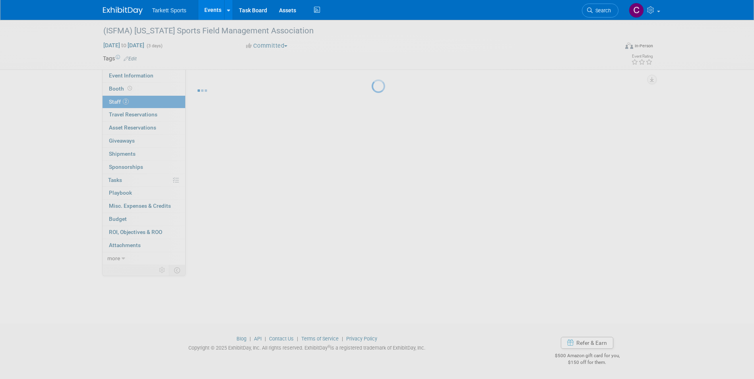
scroll to position [6, 0]
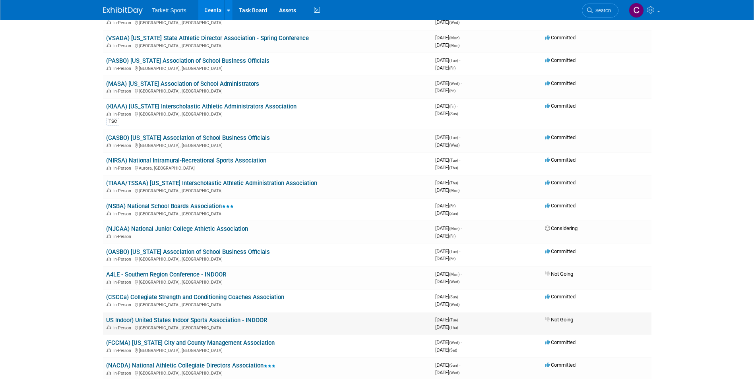
scroll to position [1907, 0]
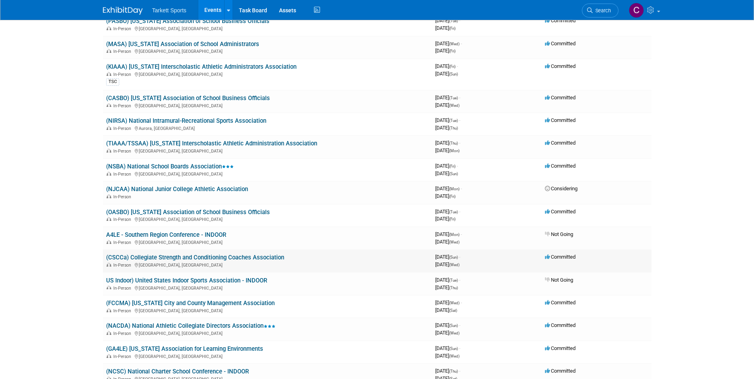
click at [220, 256] on link "(CSCCa) Collegiate Strength and Conditioning Coaches Association" at bounding box center [195, 257] width 178 height 7
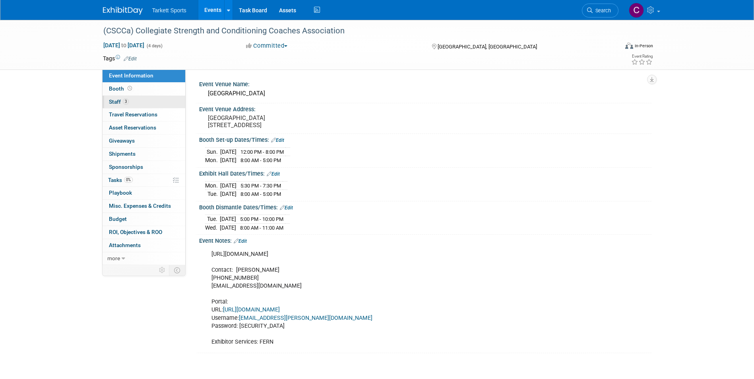
click at [126, 98] on link "3 Staff 3" at bounding box center [143, 102] width 83 height 13
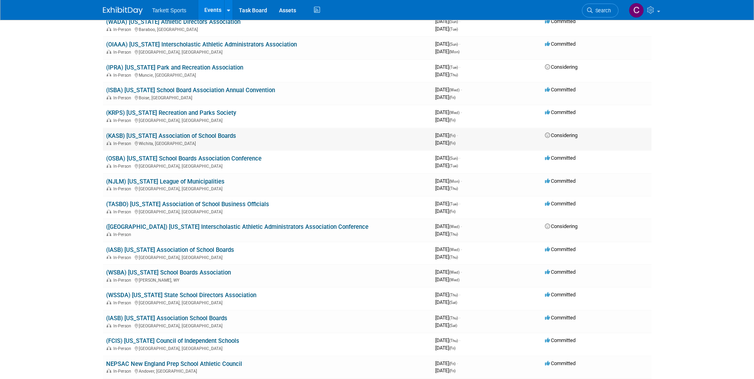
scroll to position [477, 0]
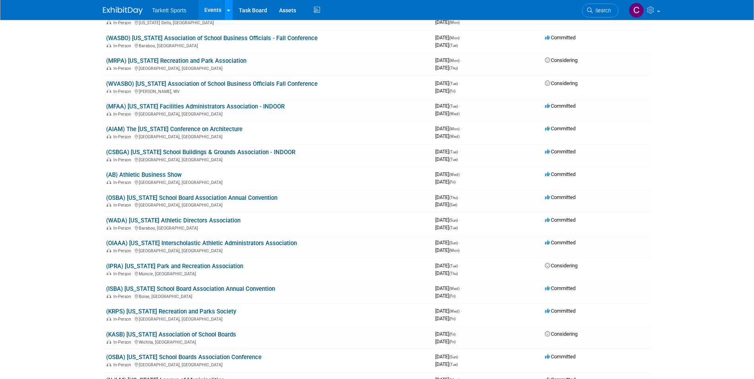
click at [227, 8] on icon at bounding box center [228, 10] width 3 height 5
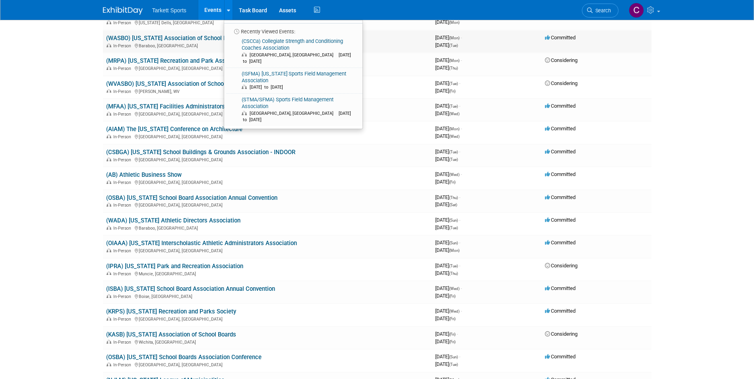
drag, startPoint x: 389, startPoint y: 11, endPoint x: 570, endPoint y: 37, distance: 182.6
click at [394, 11] on div "Tarkett Sports Events Recently Viewed Events: (CSCCa) Collegiate Strength and C…" at bounding box center [377, 10] width 548 height 20
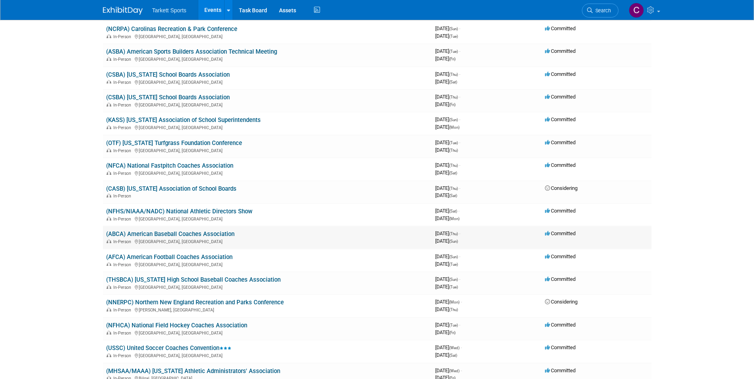
scroll to position [1072, 0]
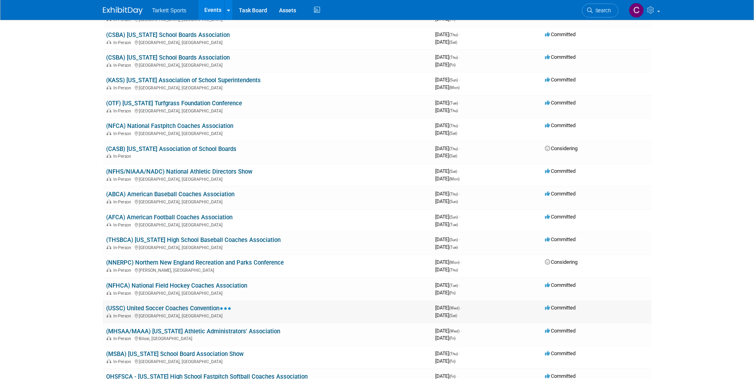
click at [193, 308] on link "(USSC) United Soccer Coaches Convention" at bounding box center [168, 308] width 125 height 7
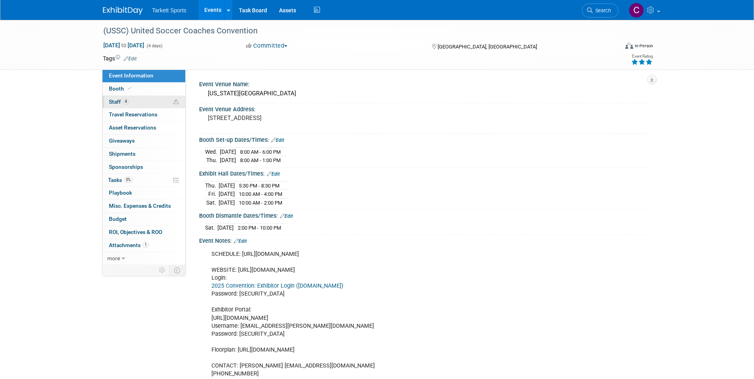
click at [126, 102] on span "4" at bounding box center [126, 102] width 6 height 6
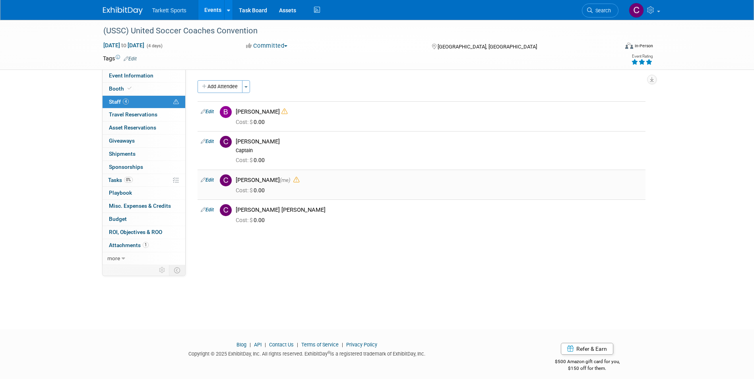
click at [206, 179] on link "Edit" at bounding box center [207, 180] width 13 height 6
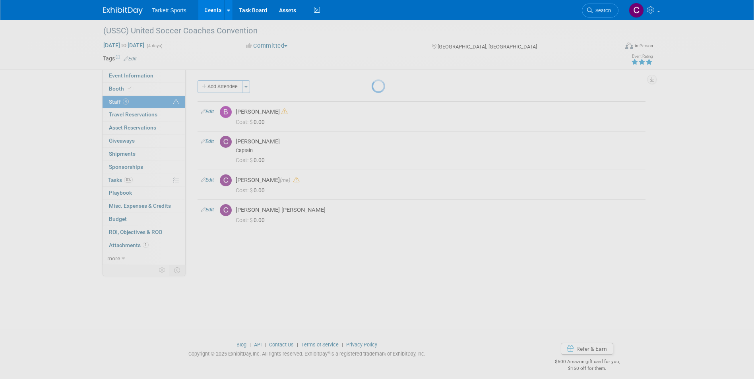
select select "0ee76c10-752e-4b16-8261-757d41bbc59d"
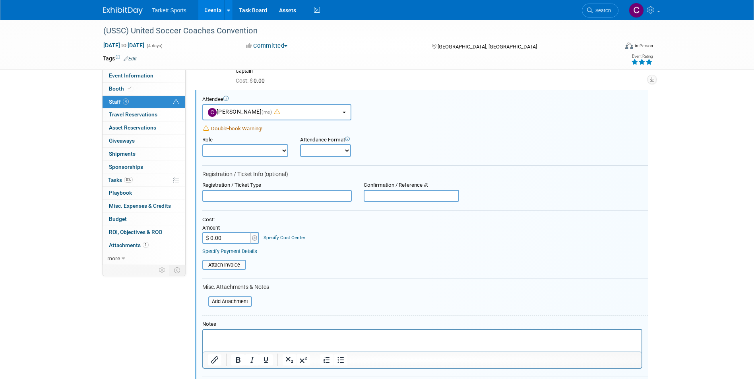
scroll to position [229, 0]
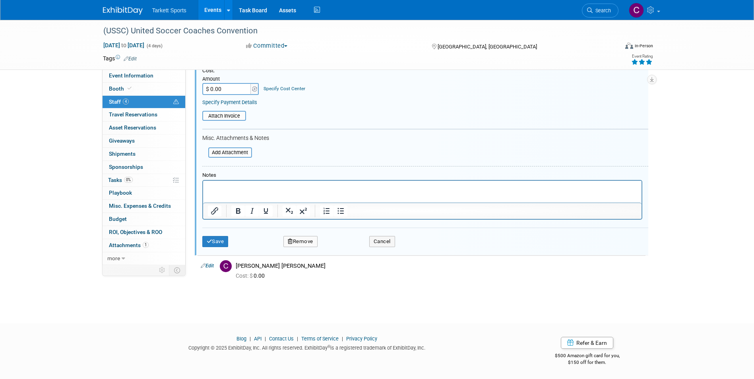
click at [300, 240] on button "Remove" at bounding box center [300, 241] width 34 height 11
click at [344, 249] on link "Yes" at bounding box center [343, 248] width 23 height 13
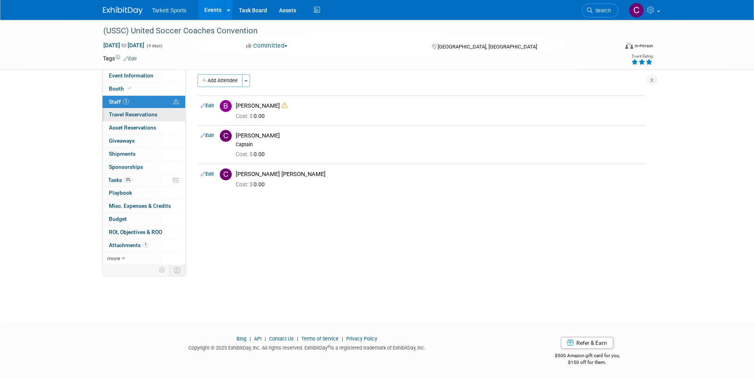
scroll to position [0, 0]
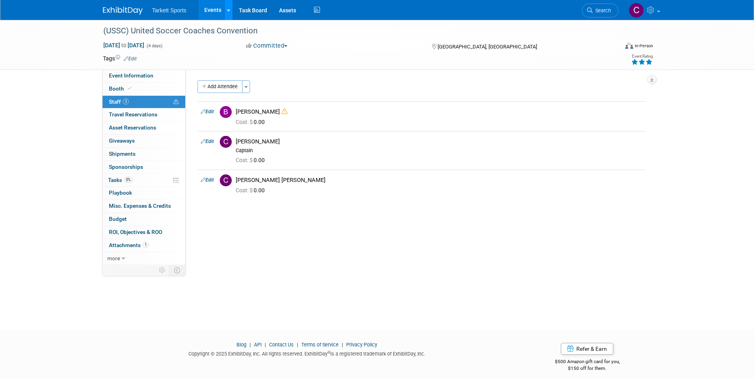
click at [228, 11] on icon at bounding box center [228, 10] width 3 height 5
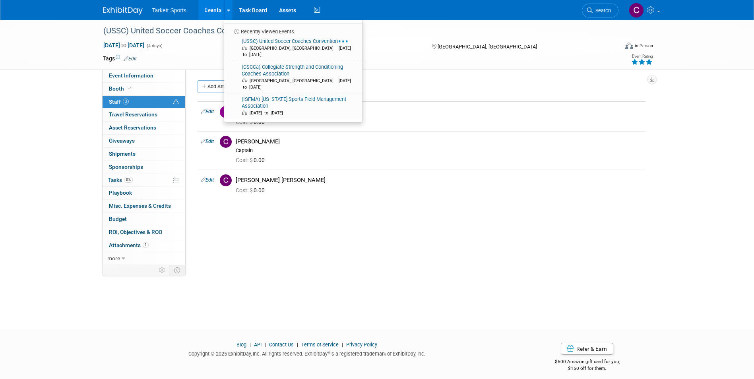
drag, startPoint x: 473, startPoint y: 344, endPoint x: 484, endPoint y: 327, distance: 20.2
click at [484, 327] on body "Tarkett Sports Events Recently Viewed Events: (USSC) United Soccer Coaches Conv…" at bounding box center [377, 189] width 754 height 379
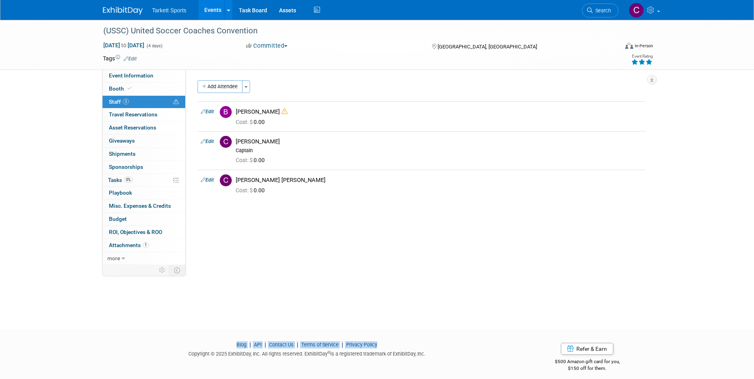
click at [215, 10] on link "Events" at bounding box center [212, 10] width 29 height 20
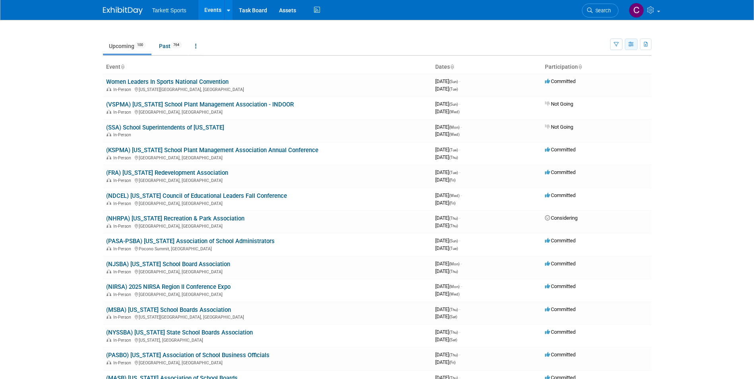
click at [635, 49] on button "button" at bounding box center [630, 45] width 13 height 12
click at [617, 46] on icon "button" at bounding box center [615, 44] width 5 height 5
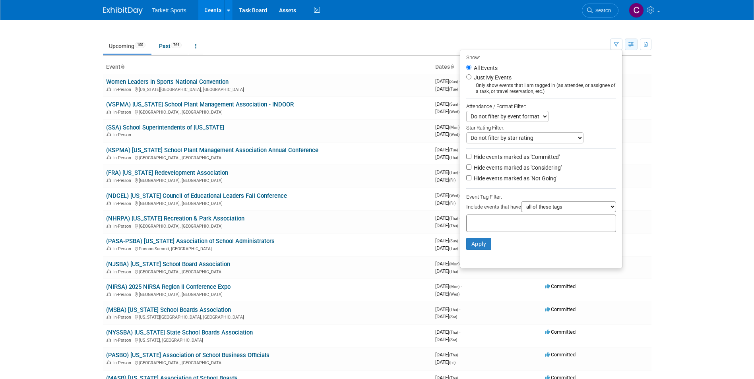
click at [629, 43] on icon "button" at bounding box center [631, 44] width 6 height 5
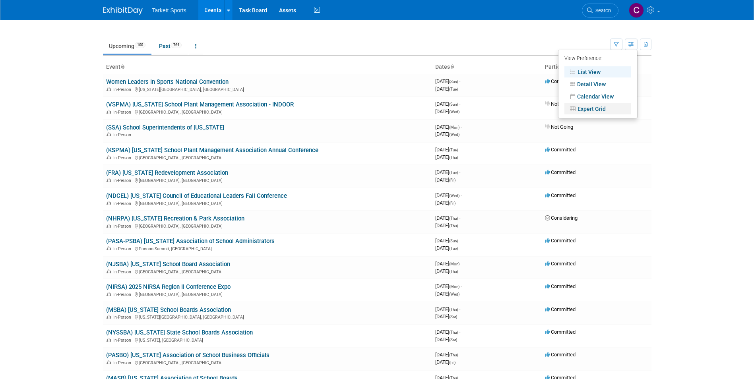
click at [599, 105] on link "Expert Grid" at bounding box center [597, 108] width 67 height 11
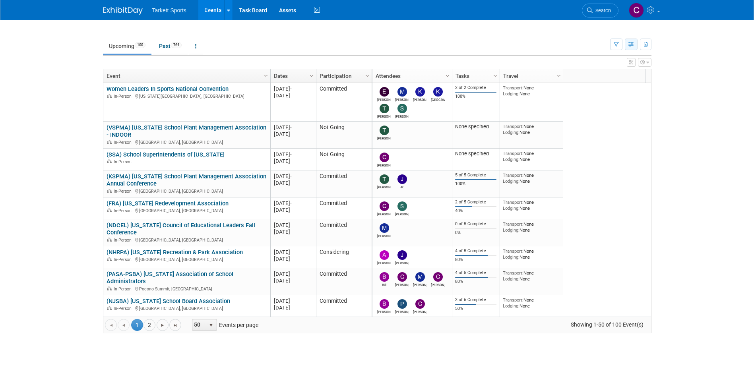
click at [632, 46] on icon "button" at bounding box center [631, 44] width 6 height 5
click at [611, 98] on link "Calendar View" at bounding box center [597, 96] width 67 height 11
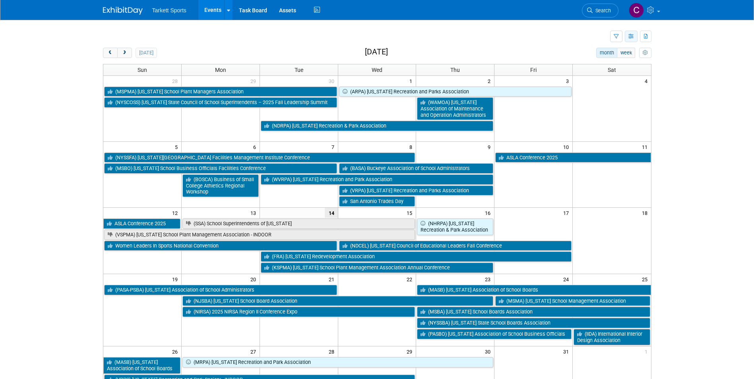
click at [628, 35] on icon "button" at bounding box center [631, 36] width 6 height 5
click at [599, 65] on link "List View" at bounding box center [597, 63] width 67 height 11
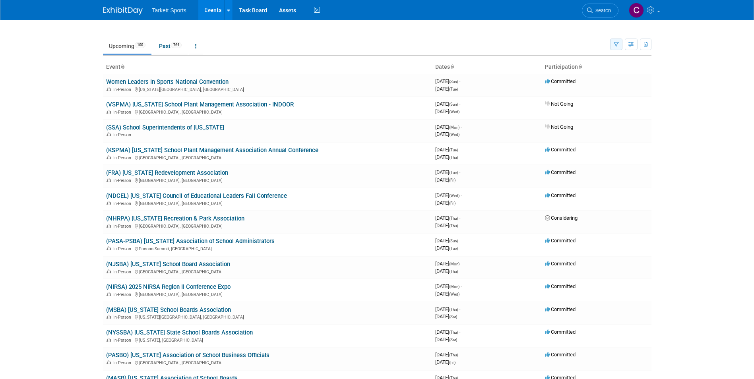
click at [618, 40] on button "button" at bounding box center [616, 45] width 12 height 12
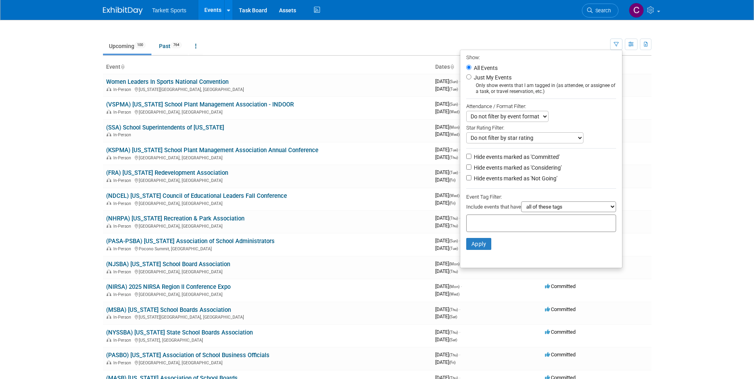
click at [472, 77] on label "Just My Events" at bounding box center [491, 77] width 39 height 8
click at [468, 77] on input "Just My Events" at bounding box center [468, 76] width 5 height 5
radio input "true"
click at [481, 245] on button "Apply" at bounding box center [478, 244] width 25 height 12
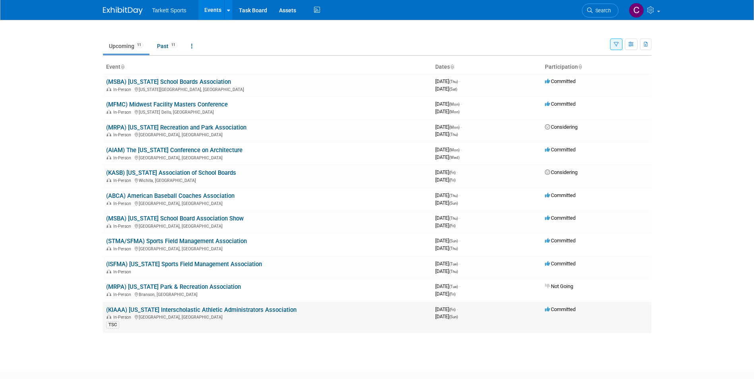
click at [199, 309] on link "(KIAAA) [US_STATE] Interscholastic Athletic Administrators Association" at bounding box center [201, 309] width 190 height 7
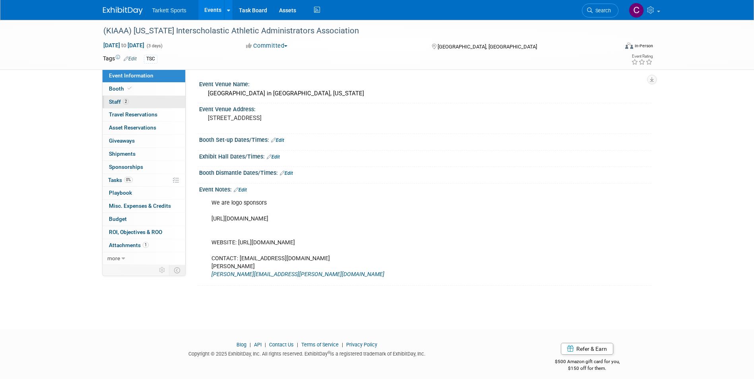
click at [126, 103] on span "2" at bounding box center [126, 102] width 6 height 6
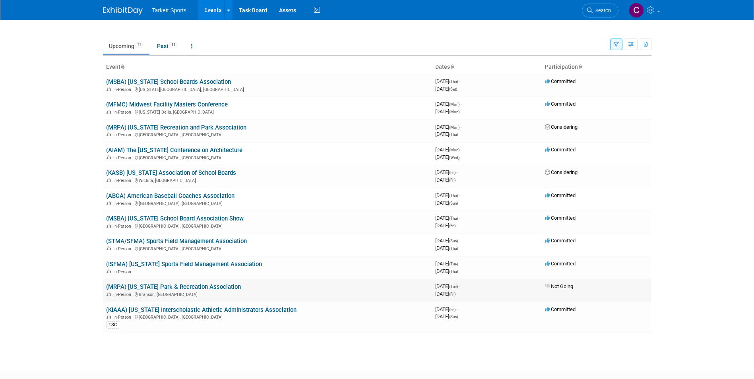
click at [200, 284] on link "(MRPA) [US_STATE] Park & Recreation Association" at bounding box center [173, 286] width 135 height 7
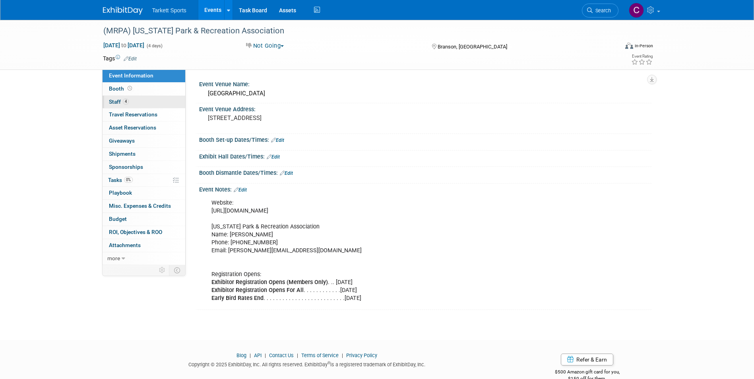
click at [121, 104] on span "Staff 4" at bounding box center [119, 102] width 20 height 6
